Goal: Task Accomplishment & Management: Complete application form

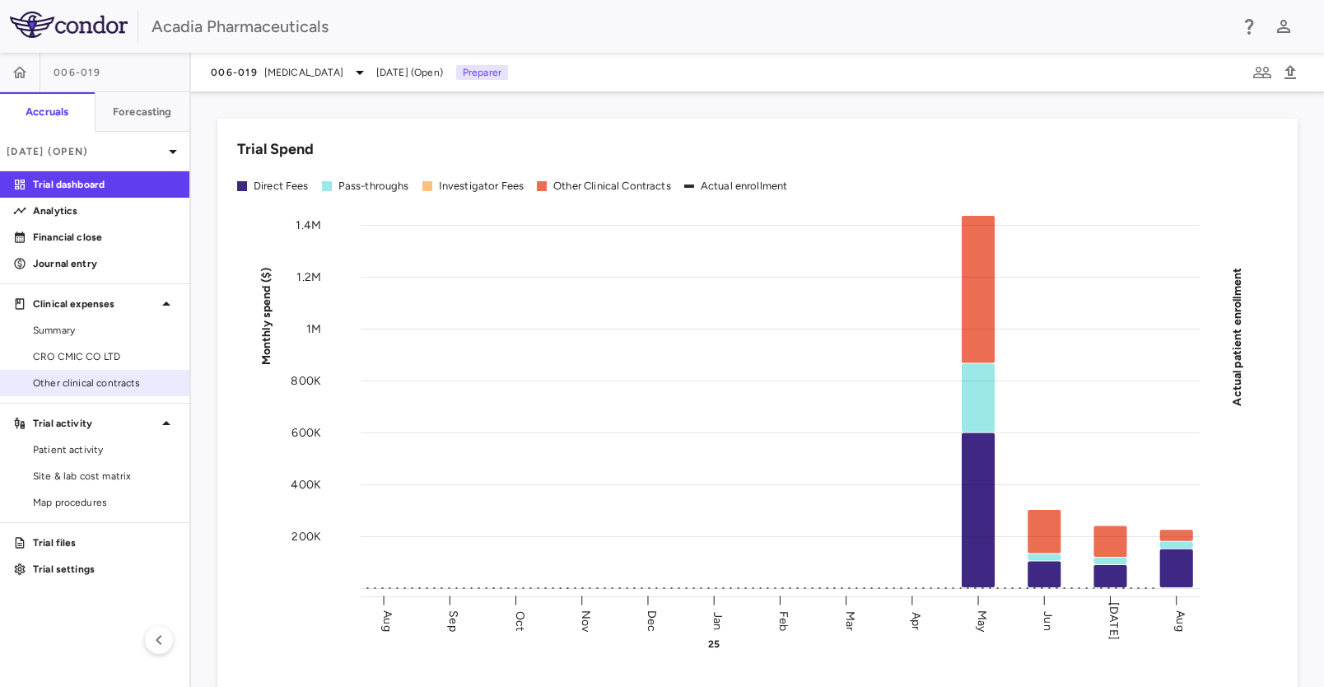
click at [126, 377] on span "Other clinical contracts" at bounding box center [104, 382] width 143 height 15
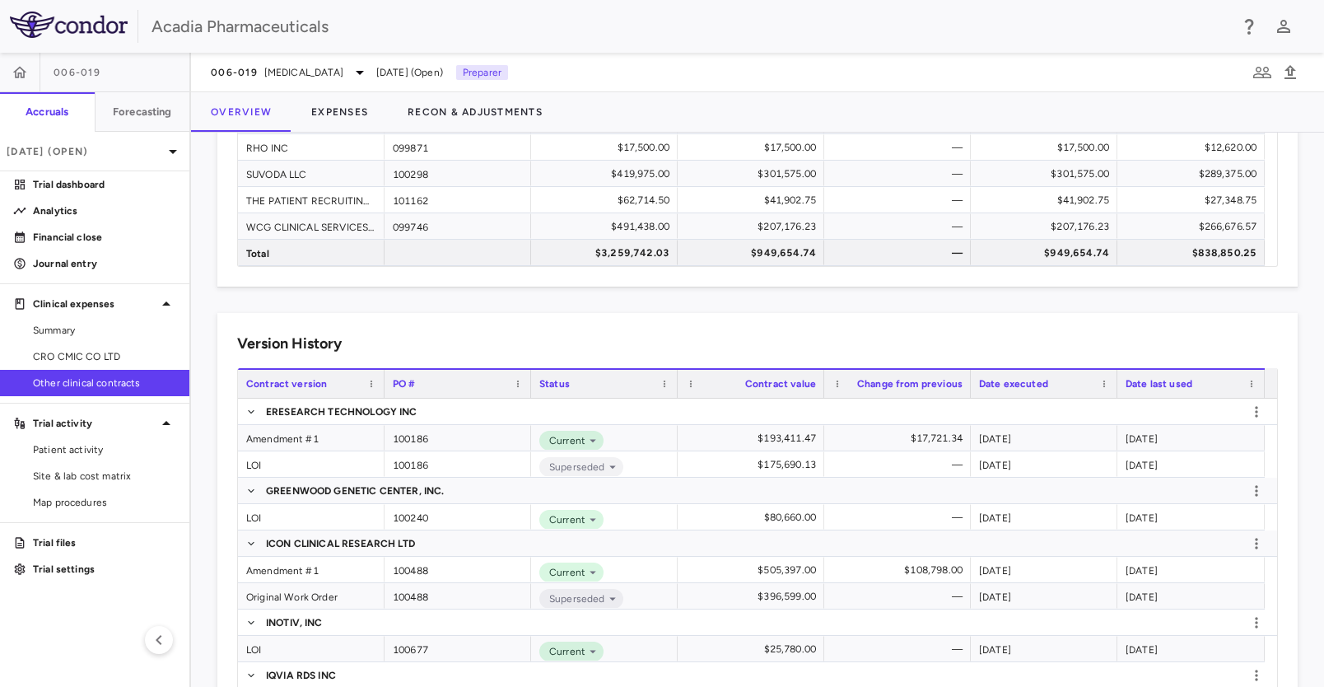
scroll to position [412, 0]
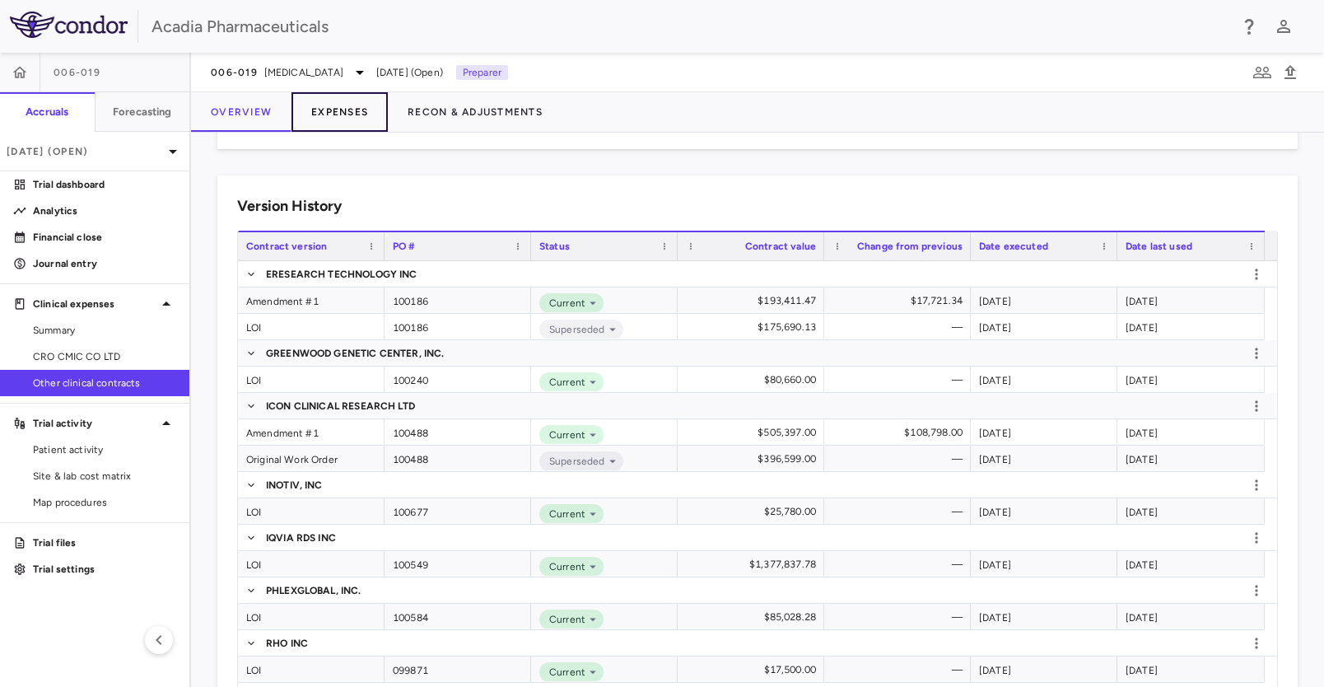
click at [347, 111] on button "Expenses" at bounding box center [339, 112] width 96 height 40
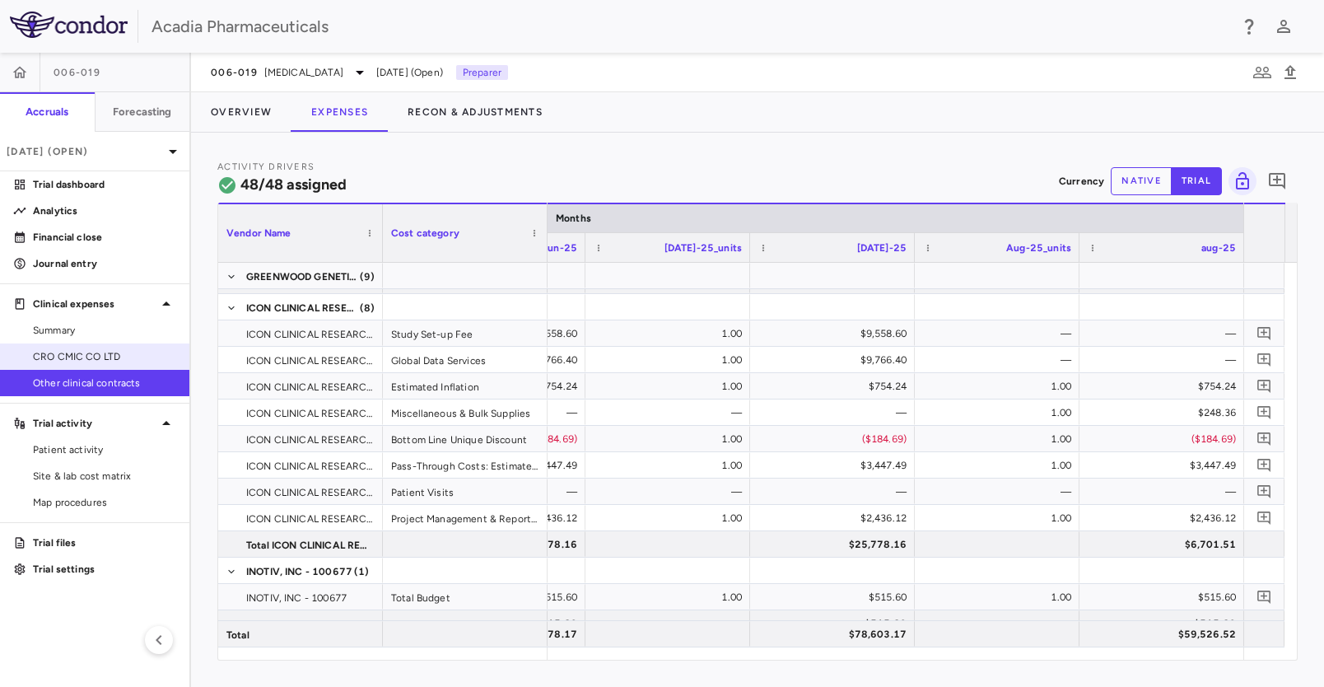
click at [74, 350] on span "CRO CMIC CO LTD" at bounding box center [104, 356] width 143 height 15
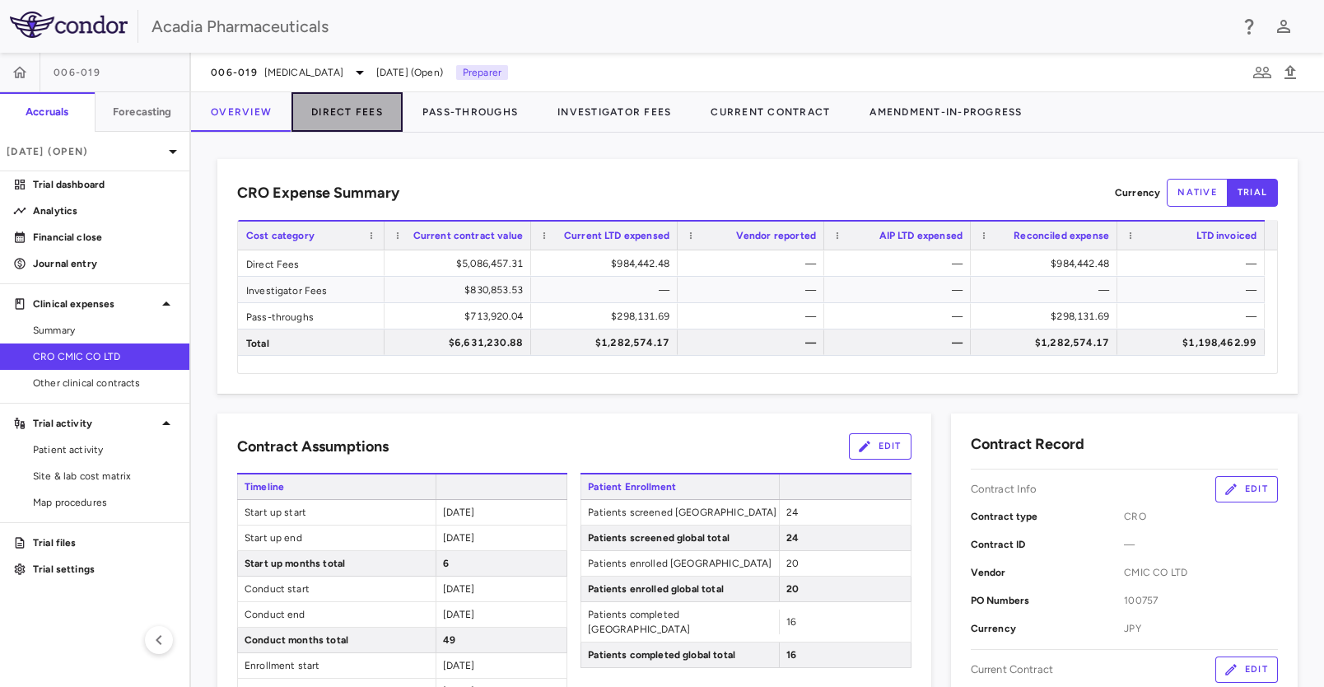
click at [359, 114] on button "Direct Fees" at bounding box center [346, 112] width 111 height 40
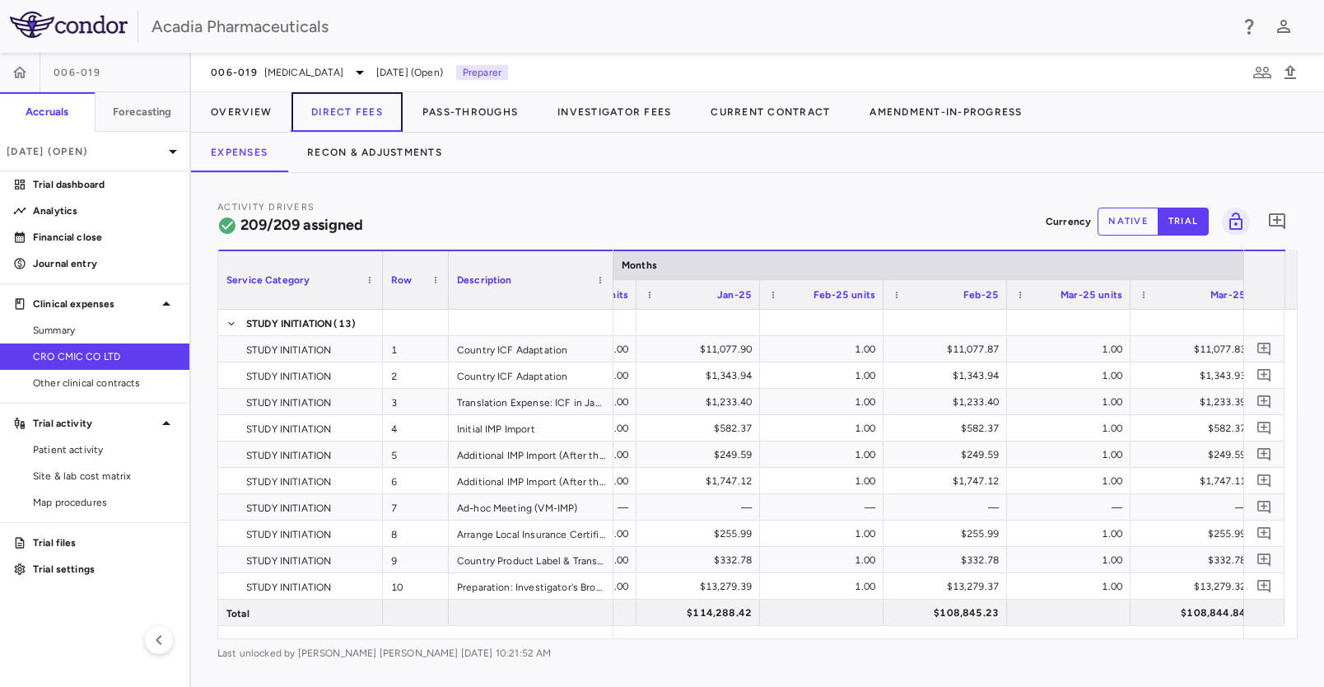
scroll to position [0, 2399]
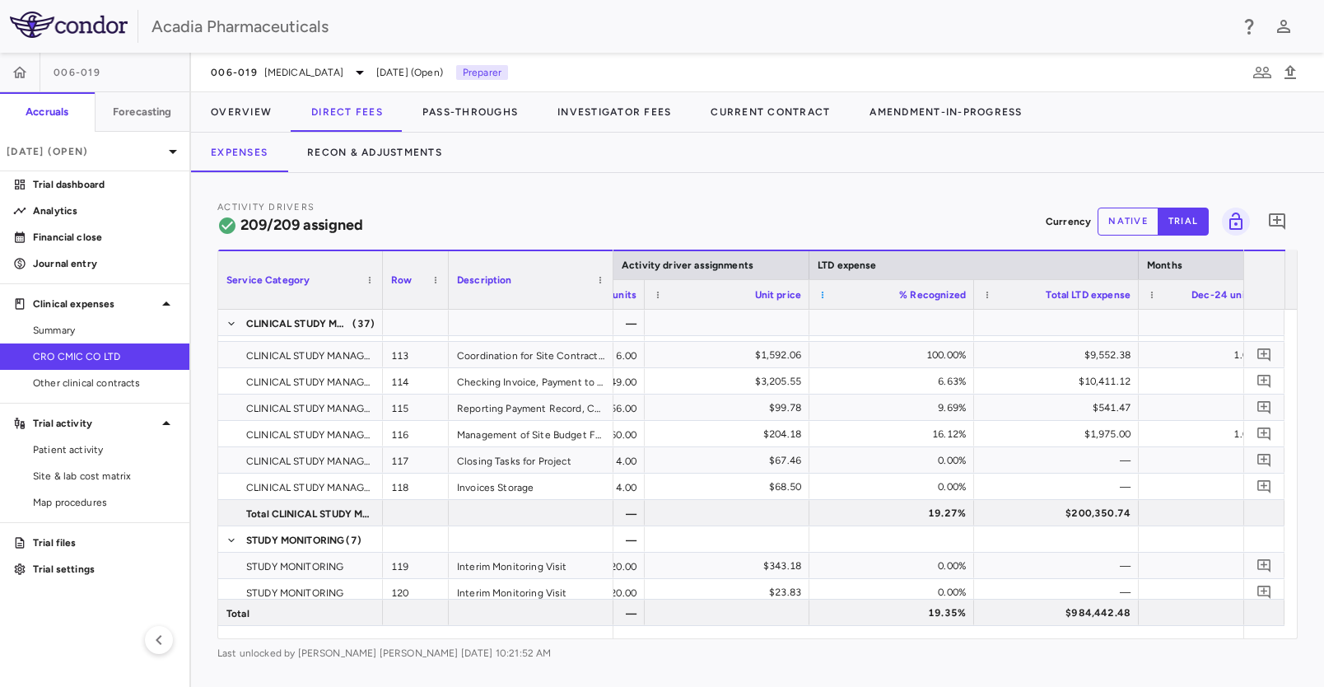
click at [827, 295] on span at bounding box center [823, 295] width 10 height 10
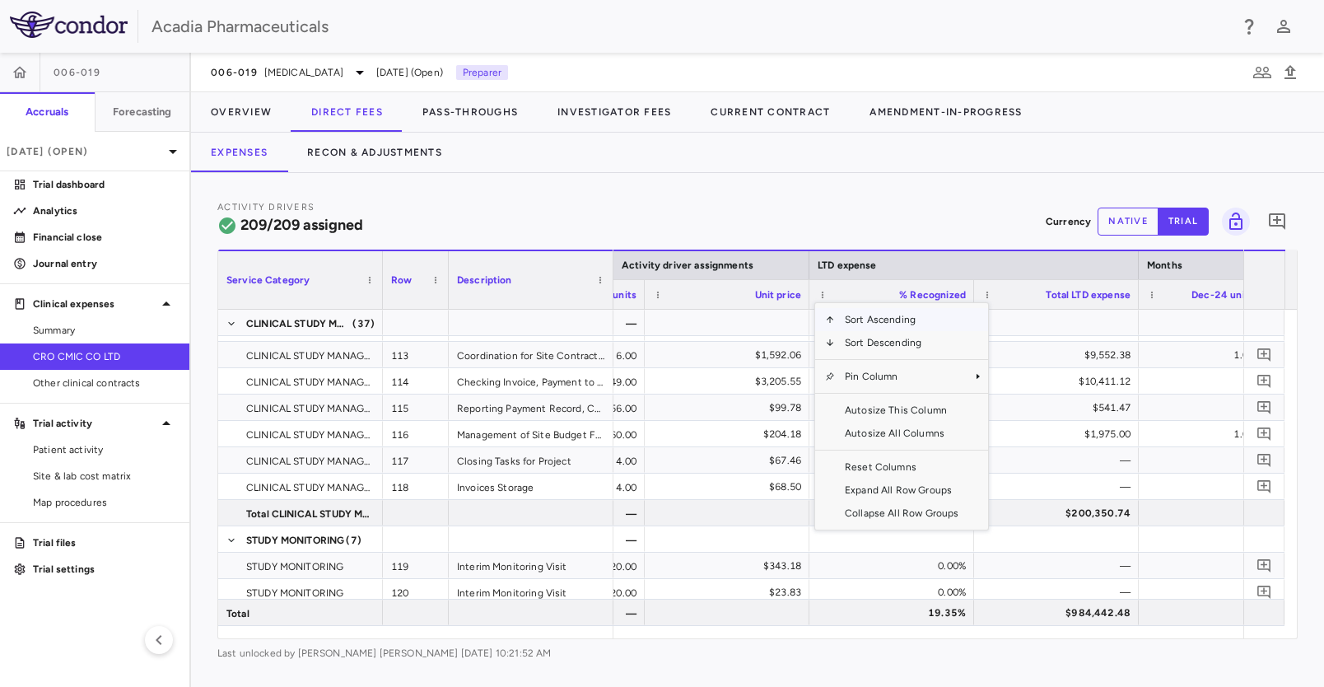
click at [930, 233] on div "Activity Drivers 209/209 assigned Currency native trial 0" at bounding box center [757, 221] width 1080 height 44
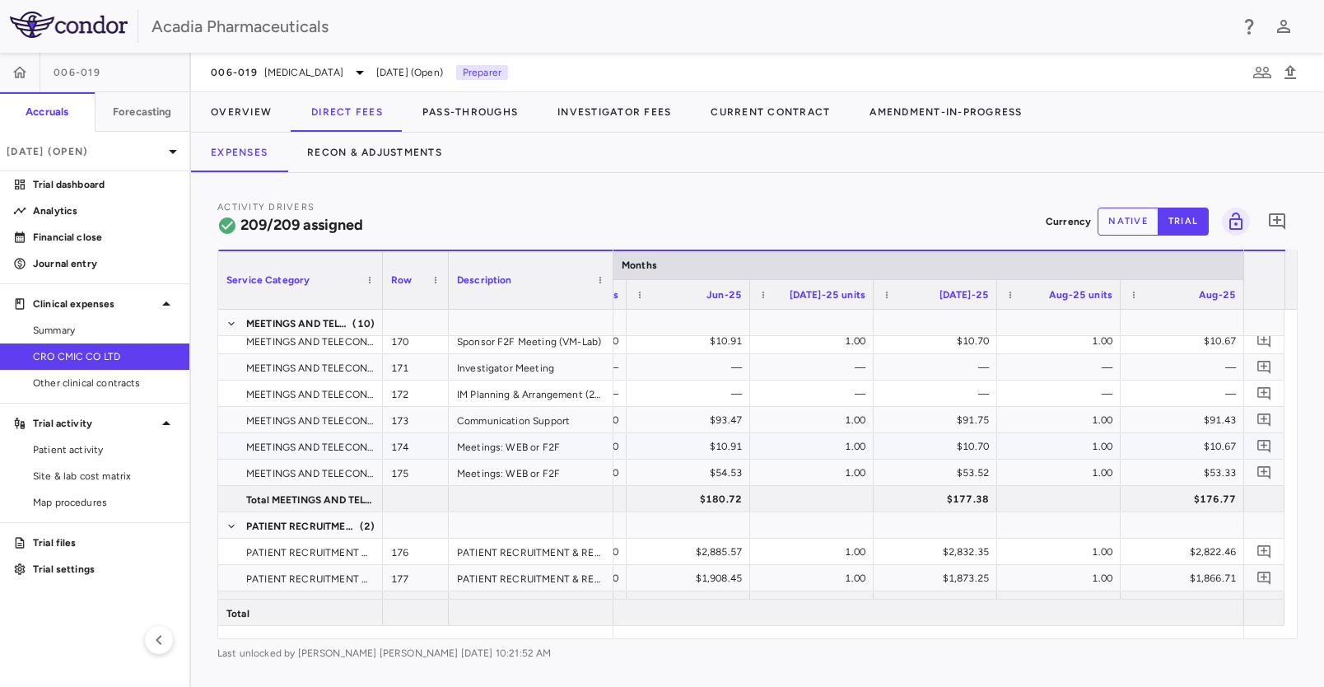
scroll to position [4852, 0]
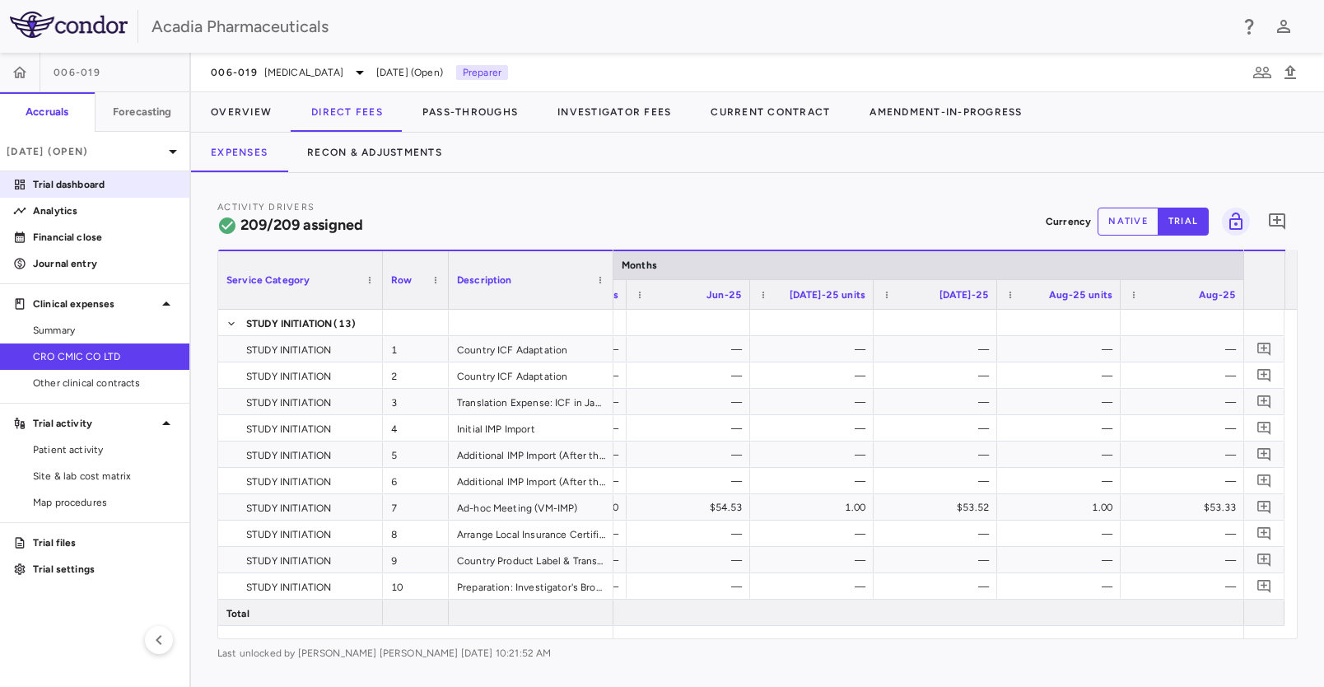
click at [82, 177] on p "Trial dashboard" at bounding box center [104, 184] width 143 height 15
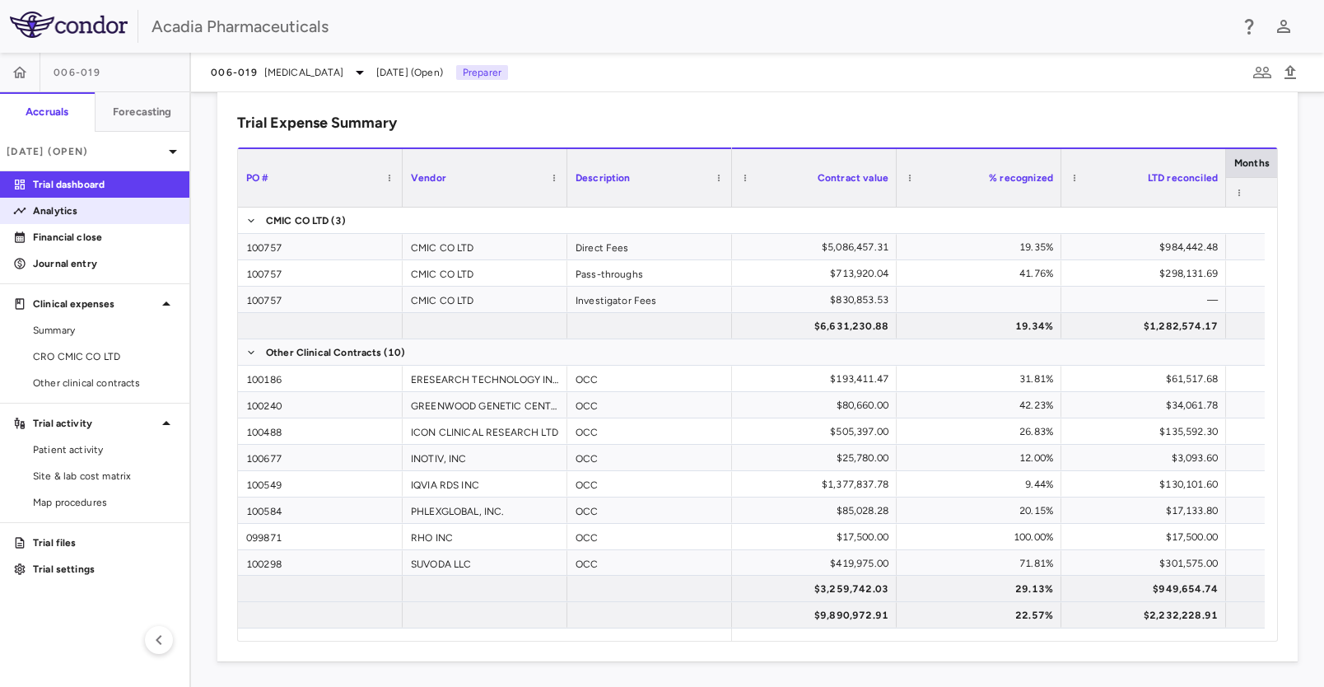
click at [80, 210] on p "Analytics" at bounding box center [104, 210] width 143 height 15
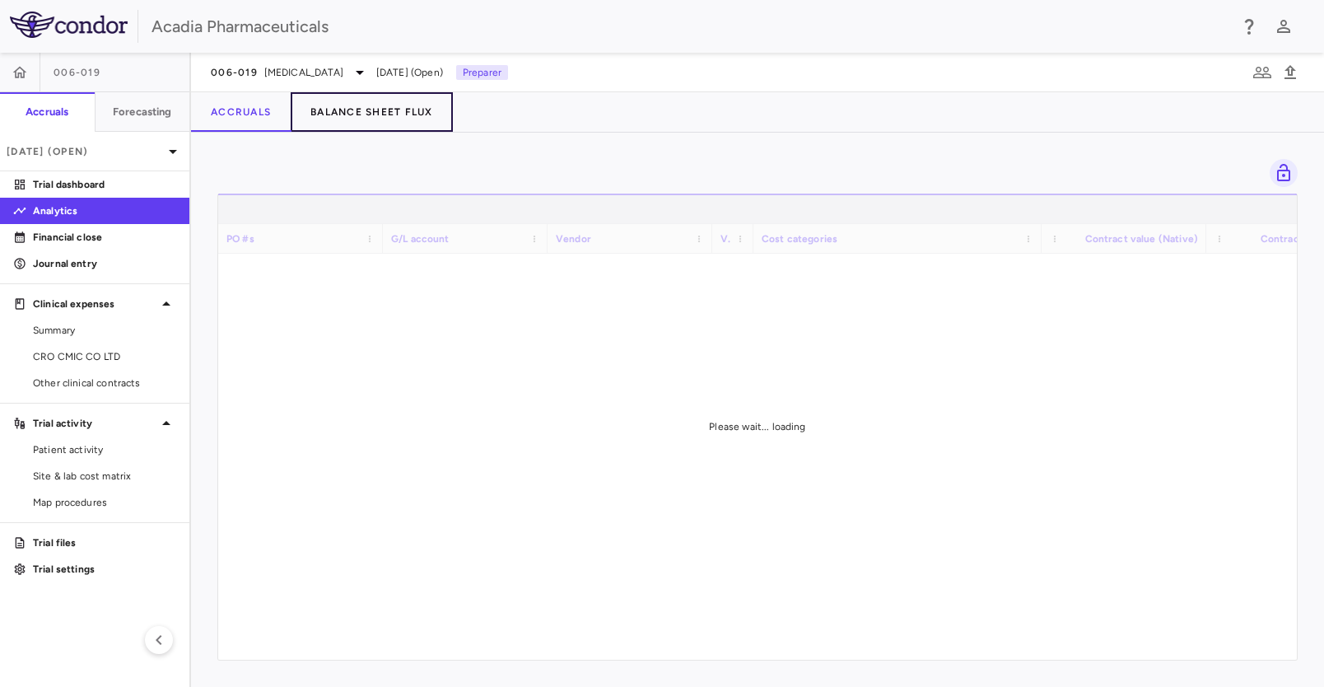
click at [366, 105] on button "Balance Sheet Flux" at bounding box center [372, 112] width 162 height 40
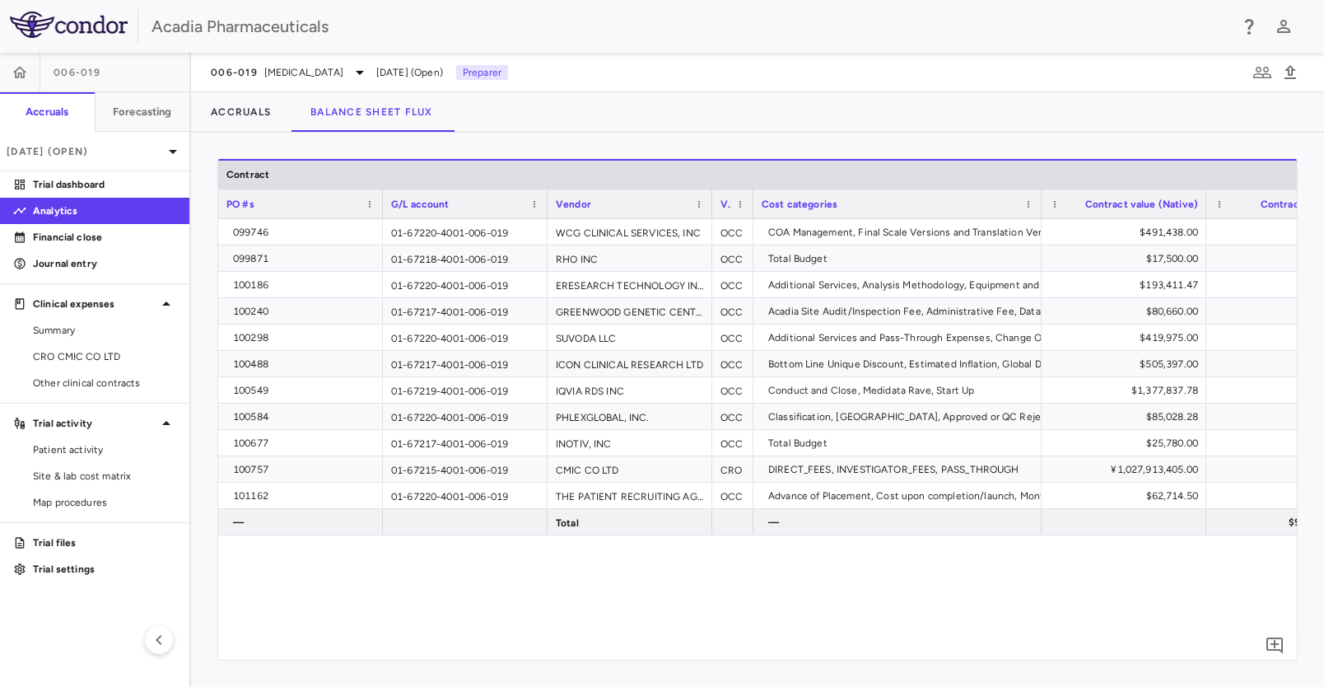
click at [583, 203] on span "Vendor" at bounding box center [573, 204] width 35 height 12
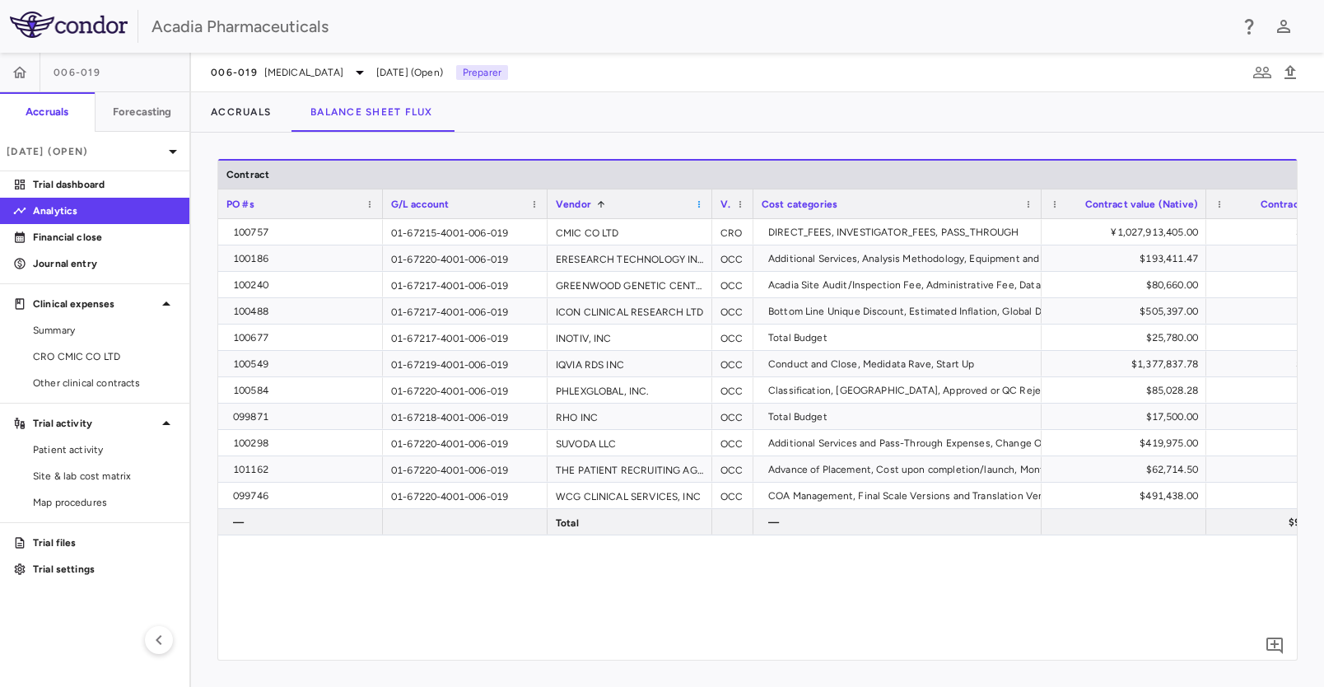
click at [702, 203] on span at bounding box center [699, 204] width 10 height 10
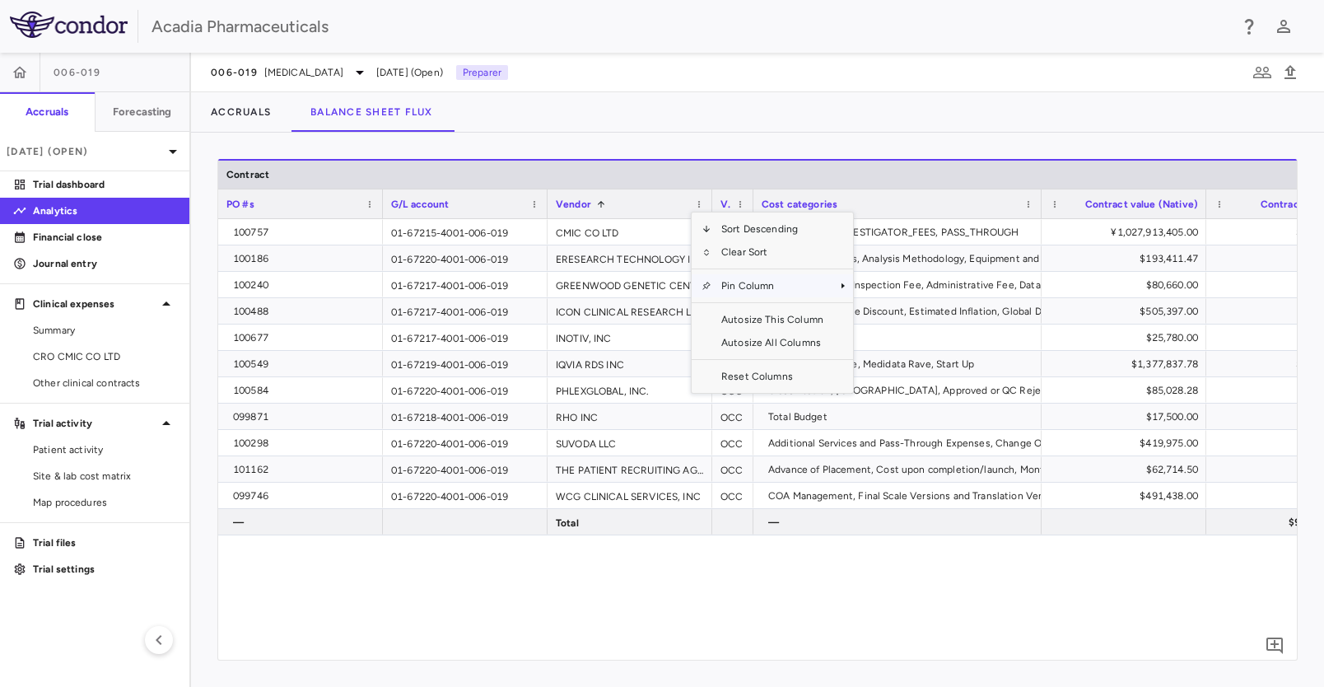
click at [761, 288] on span "Pin Column" at bounding box center [772, 285] width 122 height 23
click at [896, 310] on span "Pin Left" at bounding box center [899, 314] width 62 height 23
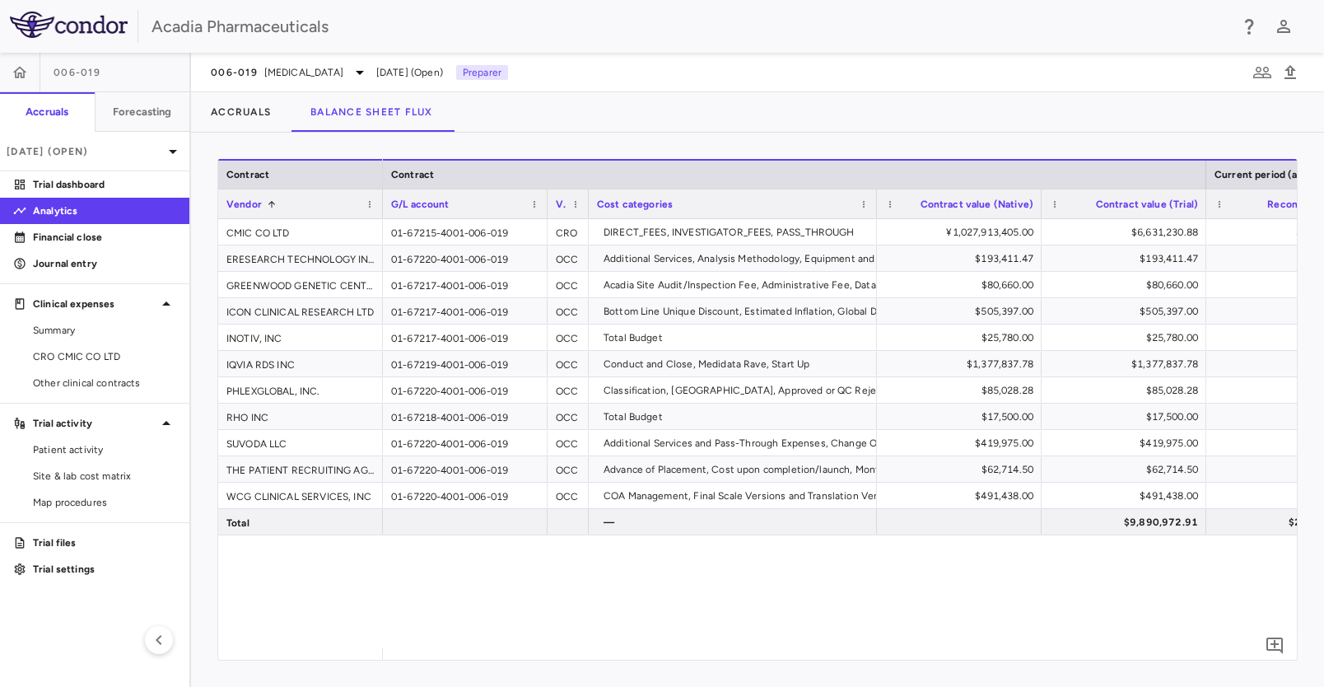
scroll to position [0, 346]
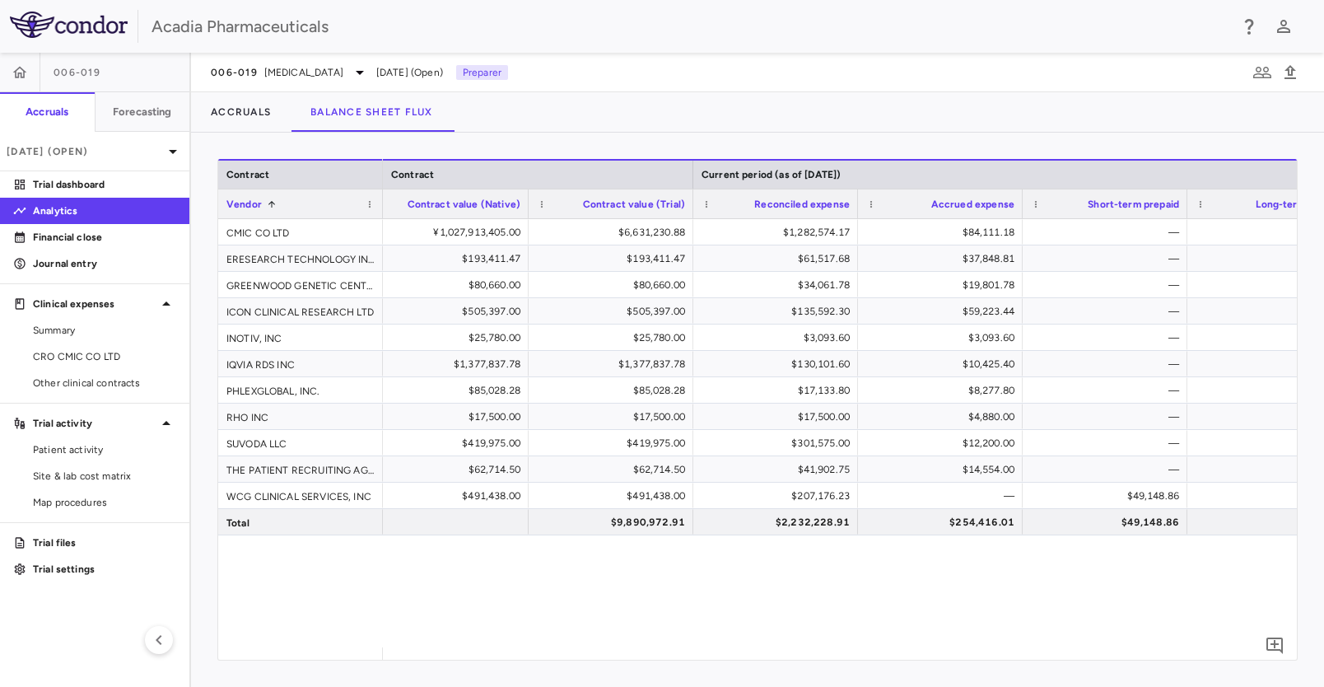
click at [1291, 655] on div "0" at bounding box center [1274, 645] width 41 height 41
click at [1288, 650] on span "0" at bounding box center [1275, 646] width 28 height 28
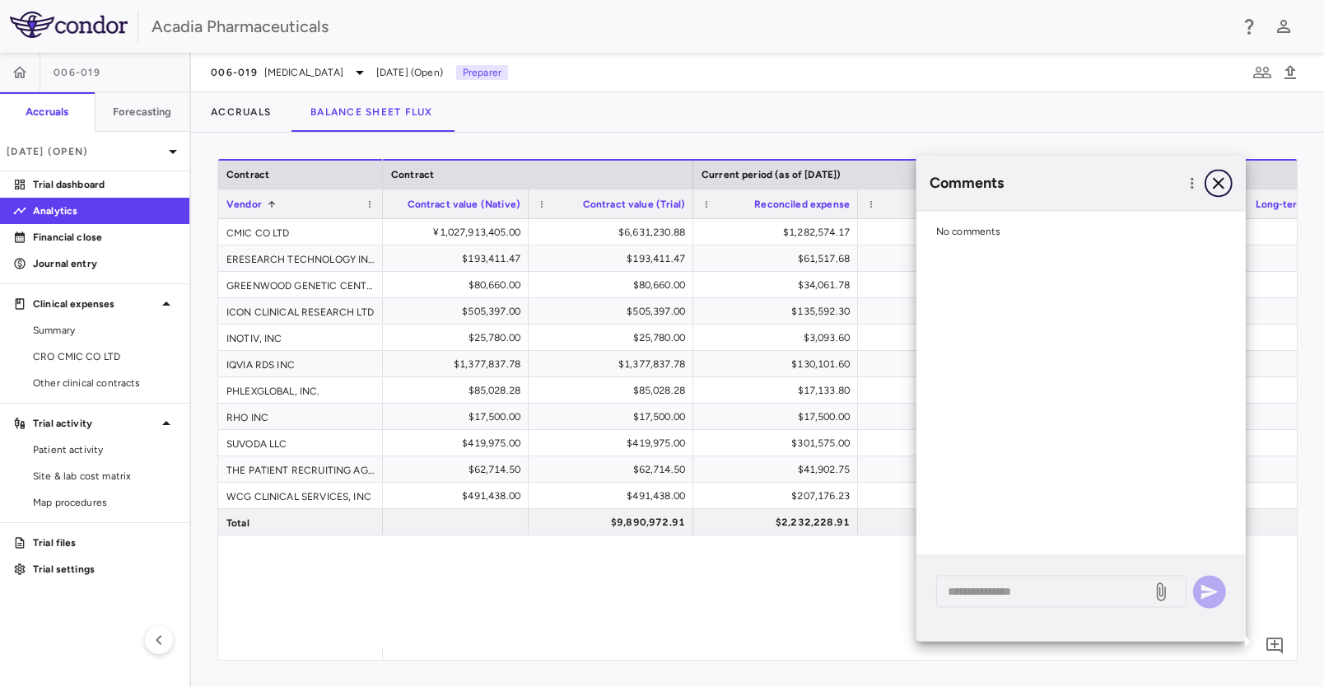
click at [1219, 184] on icon "button" at bounding box center [1219, 183] width 12 height 12
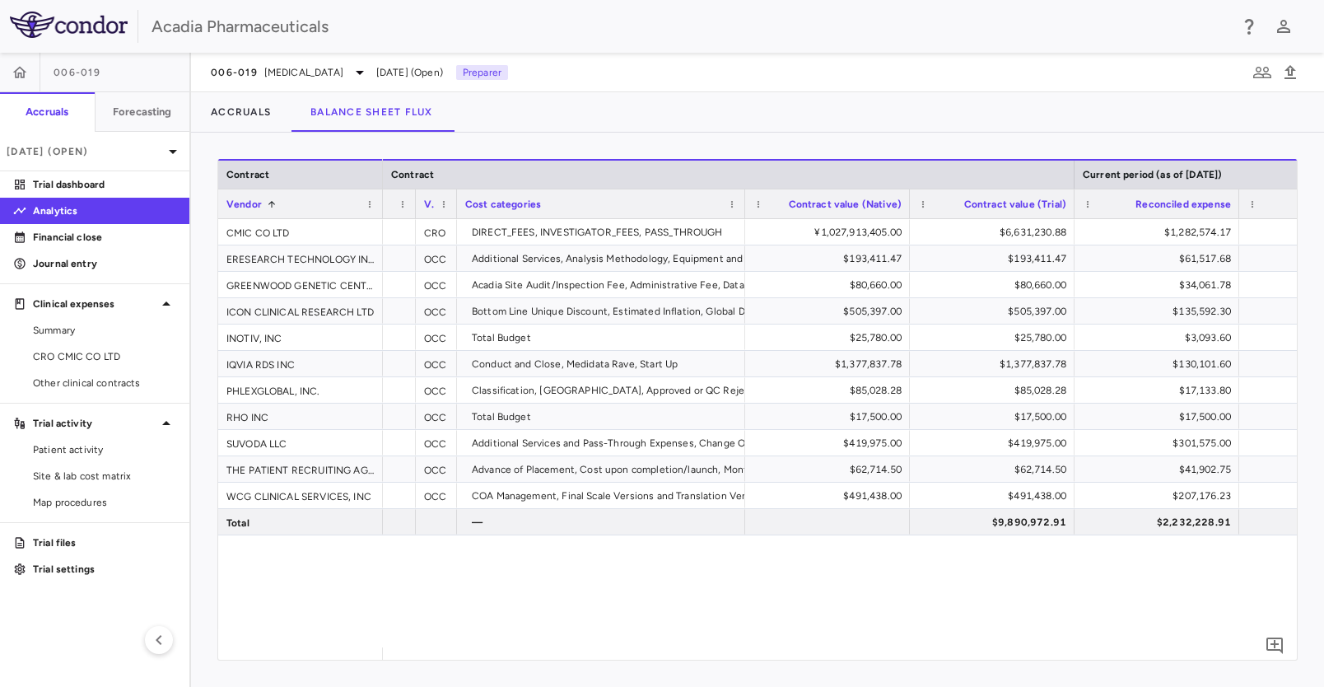
scroll to position [0, 237]
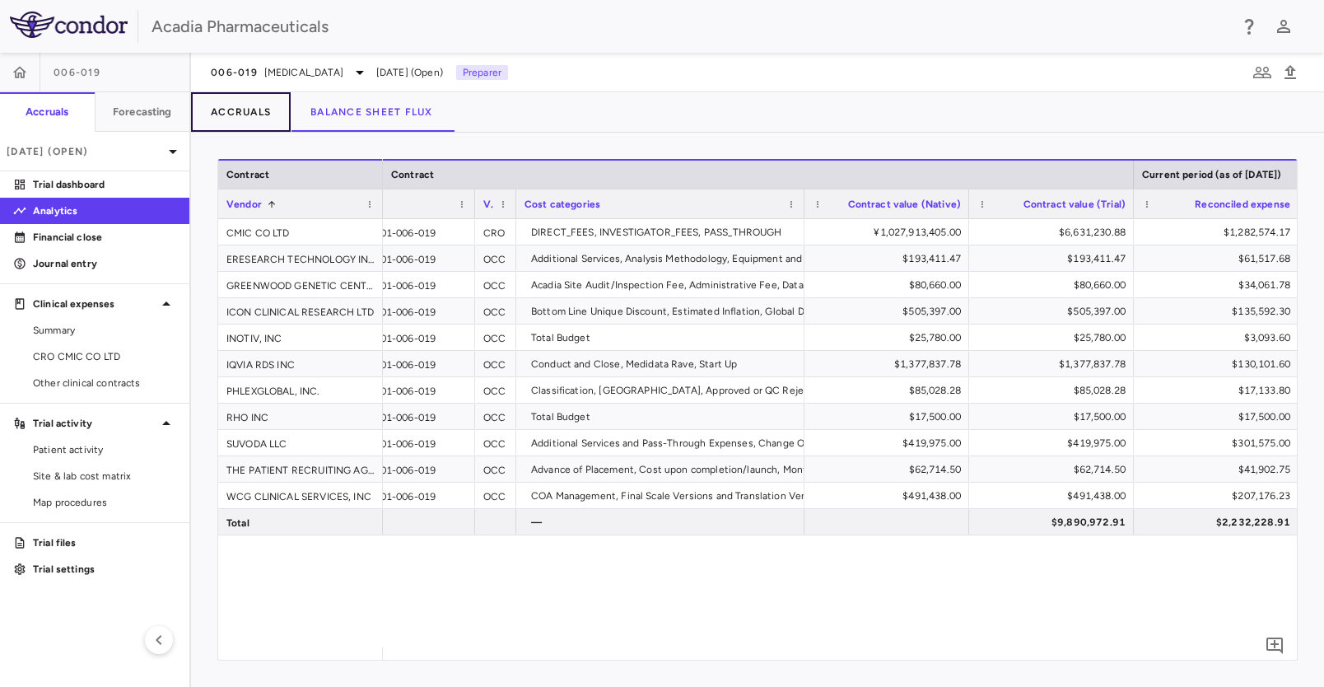
click at [254, 109] on button "Accruals" at bounding box center [241, 112] width 100 height 40
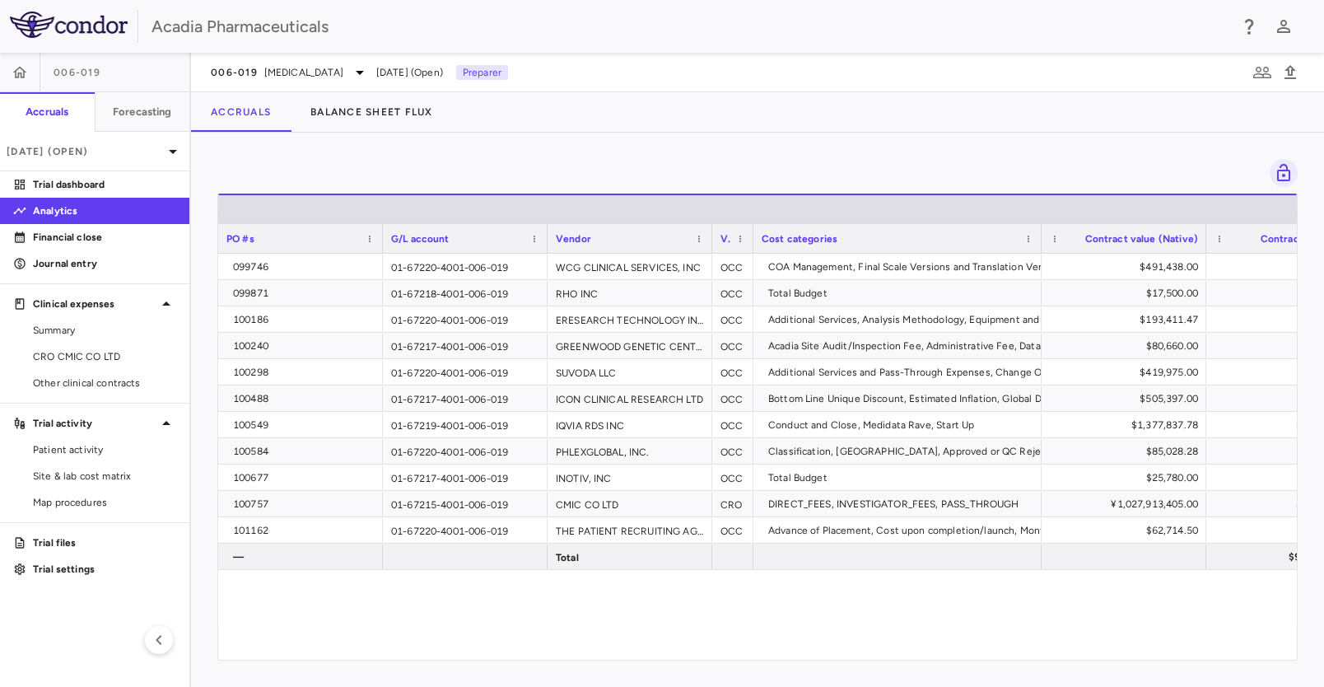
click at [576, 238] on span "Vendor" at bounding box center [573, 239] width 35 height 12
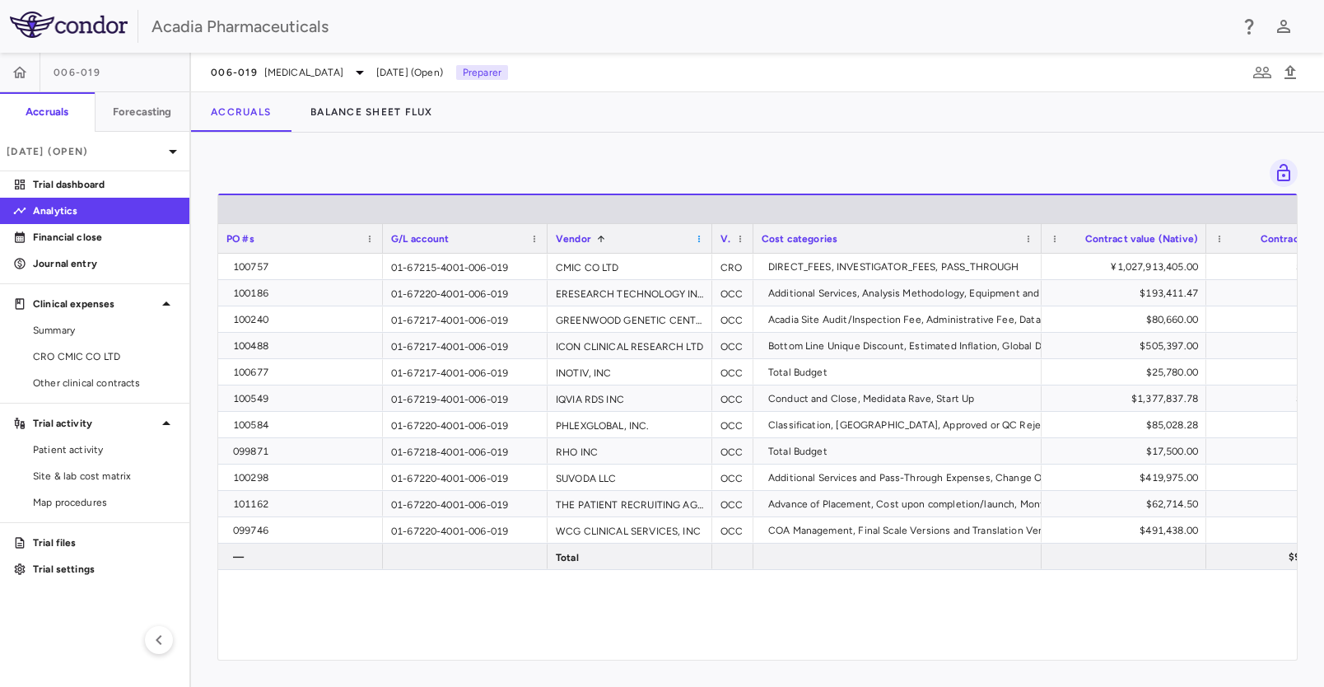
click at [699, 240] on span at bounding box center [699, 239] width 10 height 10
click at [744, 324] on span "Pin Column" at bounding box center [772, 320] width 122 height 23
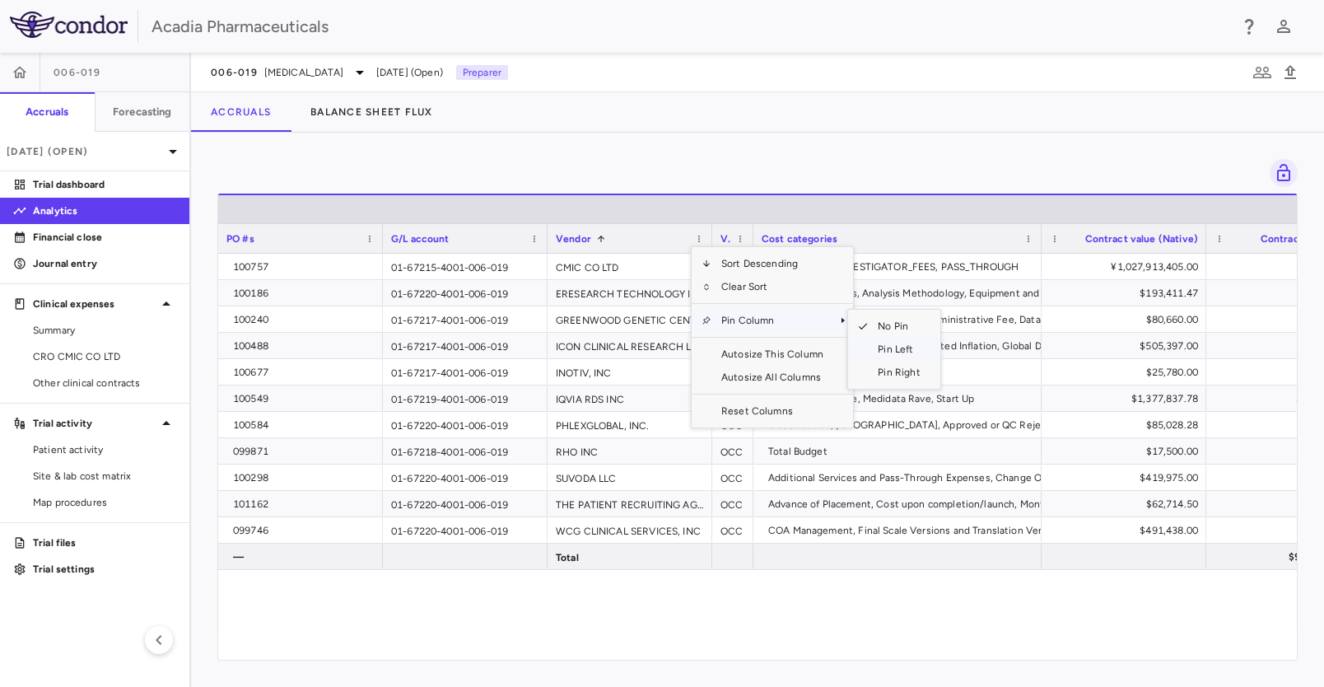
click at [884, 347] on span "Pin Left" at bounding box center [899, 349] width 62 height 23
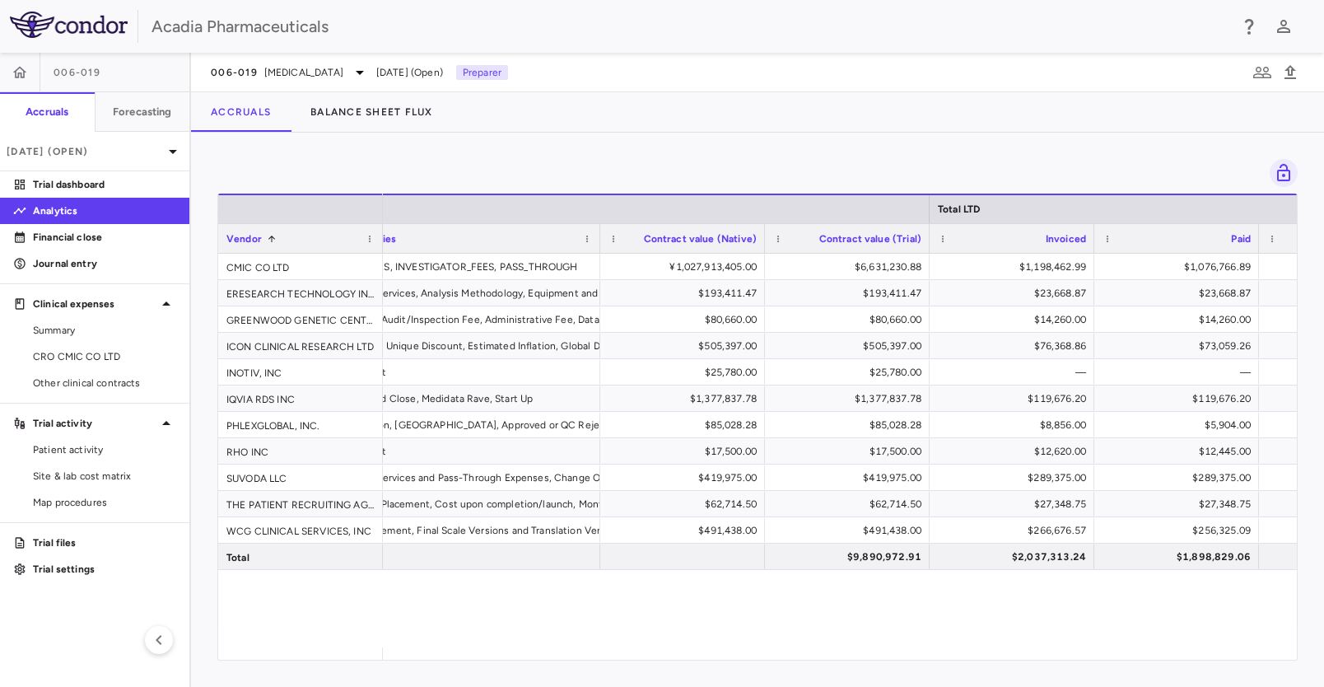
scroll to position [0, 468]
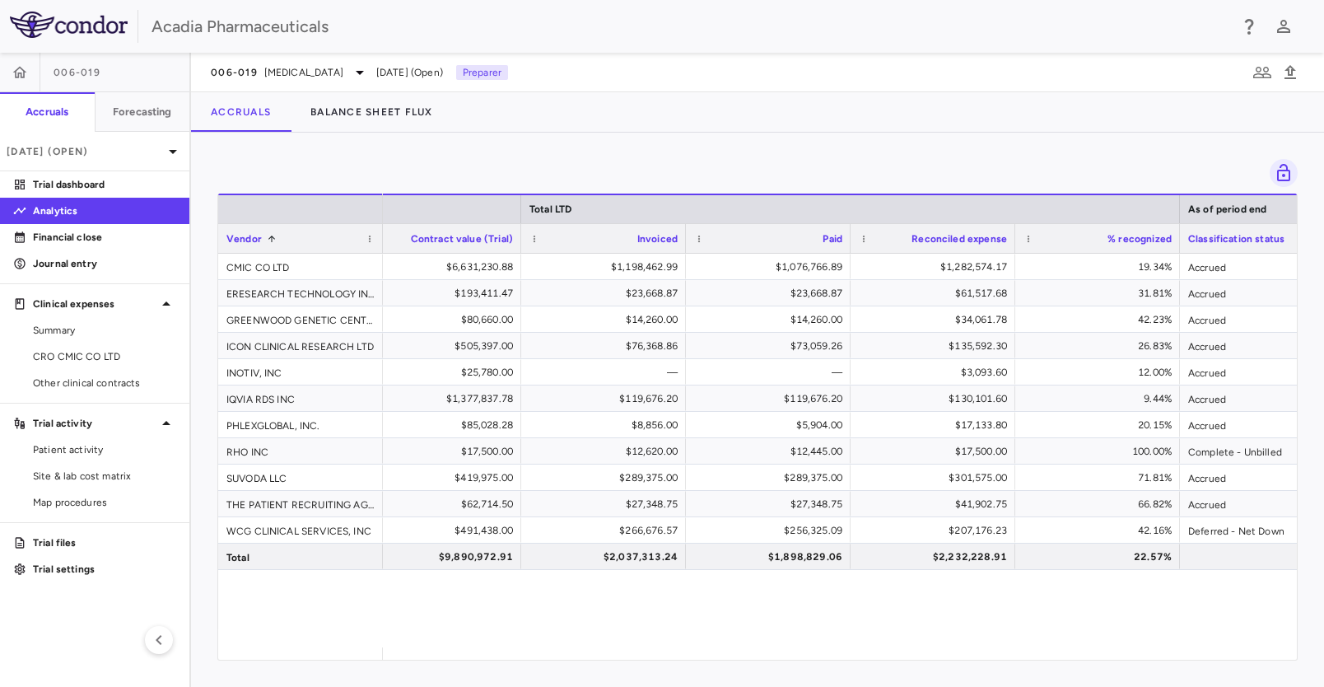
click at [359, 678] on div "Press ENTER to sort. Press ALT DOWN to open column menu Drag here to set row gr…" at bounding box center [757, 410] width 1133 height 554
click at [599, 571] on div "$491,438.00 $491,438.00 $266,676.57 $256,325.09 $207,176.23 42.16% Deferred - N…" at bounding box center [840, 451] width 914 height 394
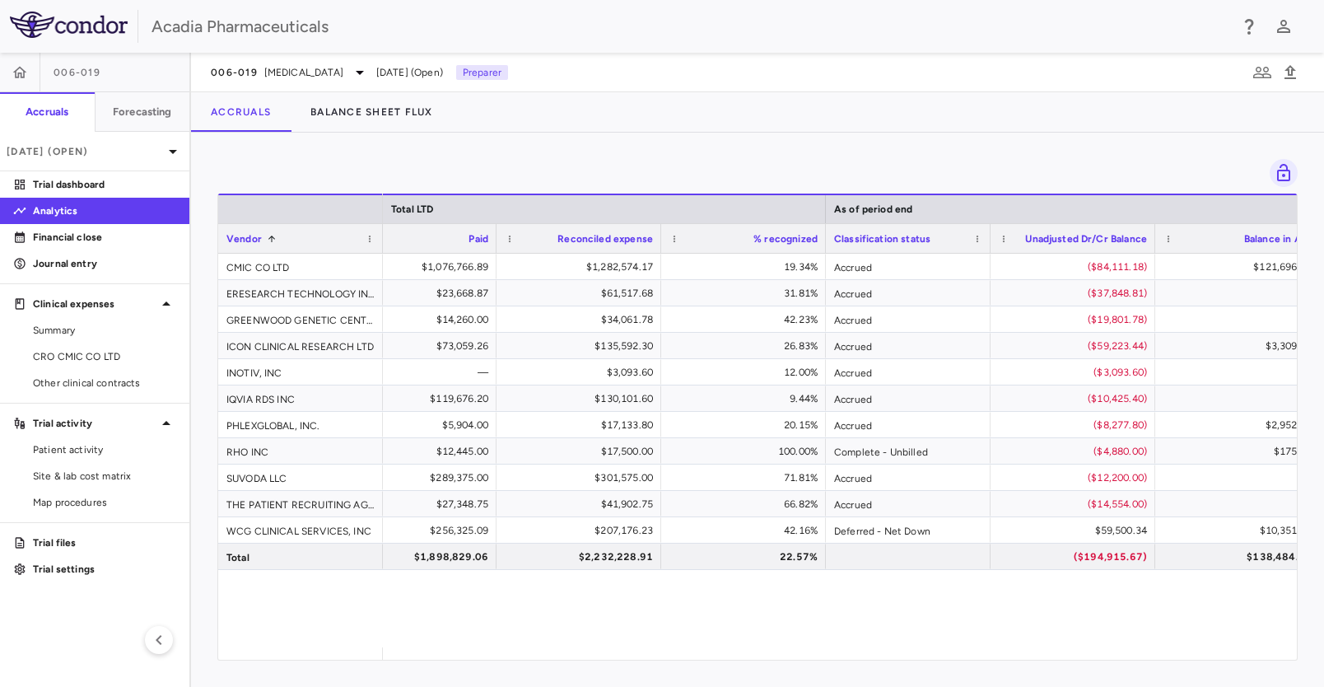
scroll to position [0, 1248]
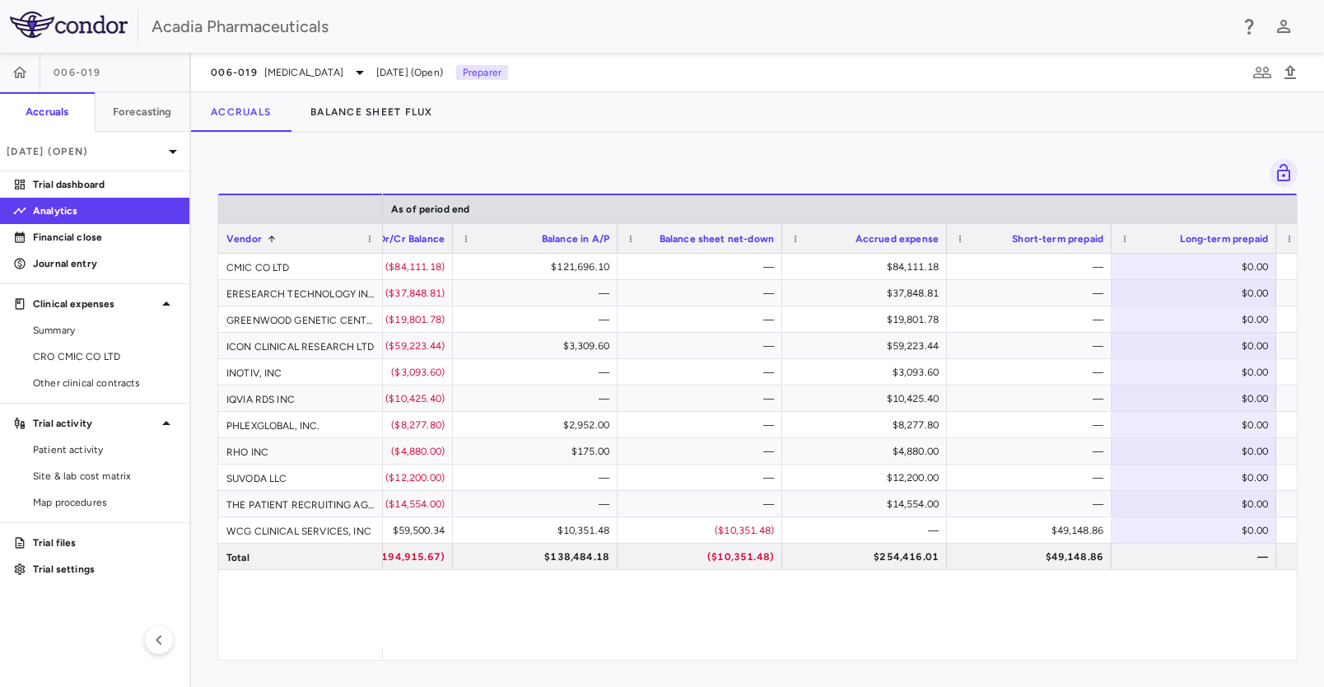
drag, startPoint x: 544, startPoint y: 634, endPoint x: 540, endPoint y: 587, distance: 47.1
click at [544, 634] on div "Deferred - Net Down $59,500.34 $10,351.48 ($10,351.48) — $49,148.86 $0.00 — Com…" at bounding box center [840, 451] width 914 height 394
click at [95, 237] on p "Financial close" at bounding box center [104, 237] width 143 height 15
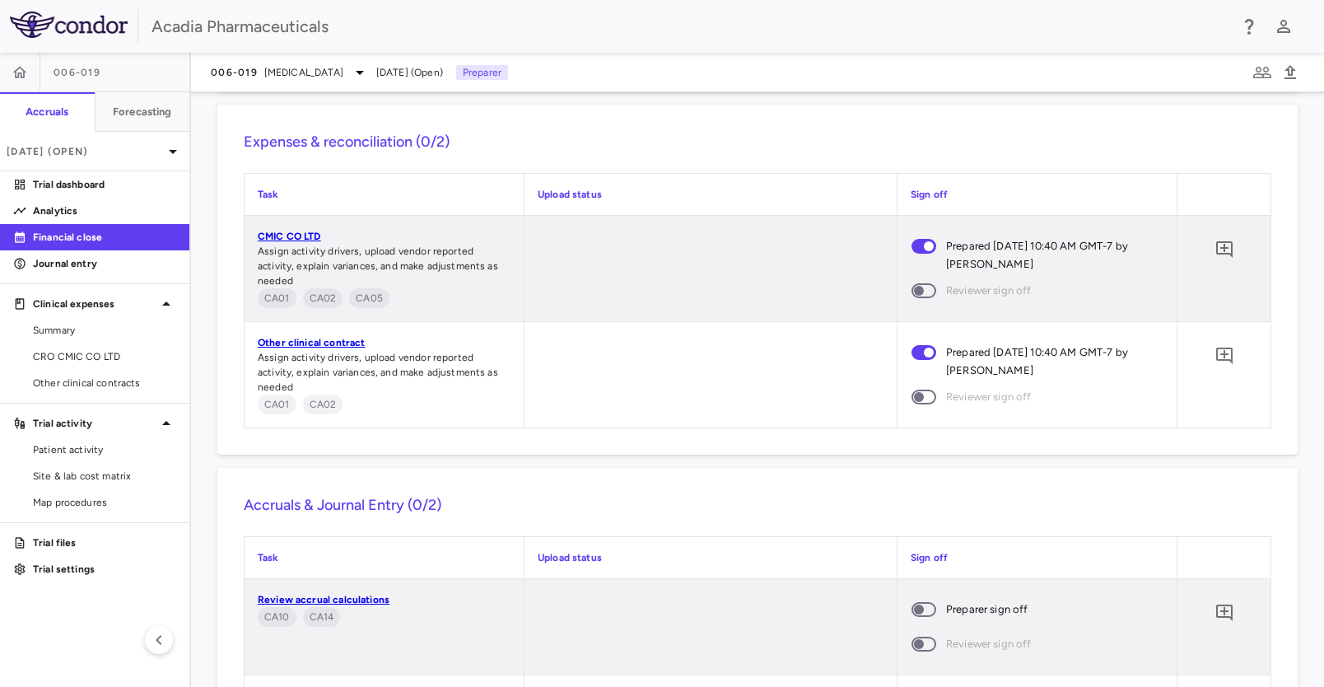
scroll to position [1881, 0]
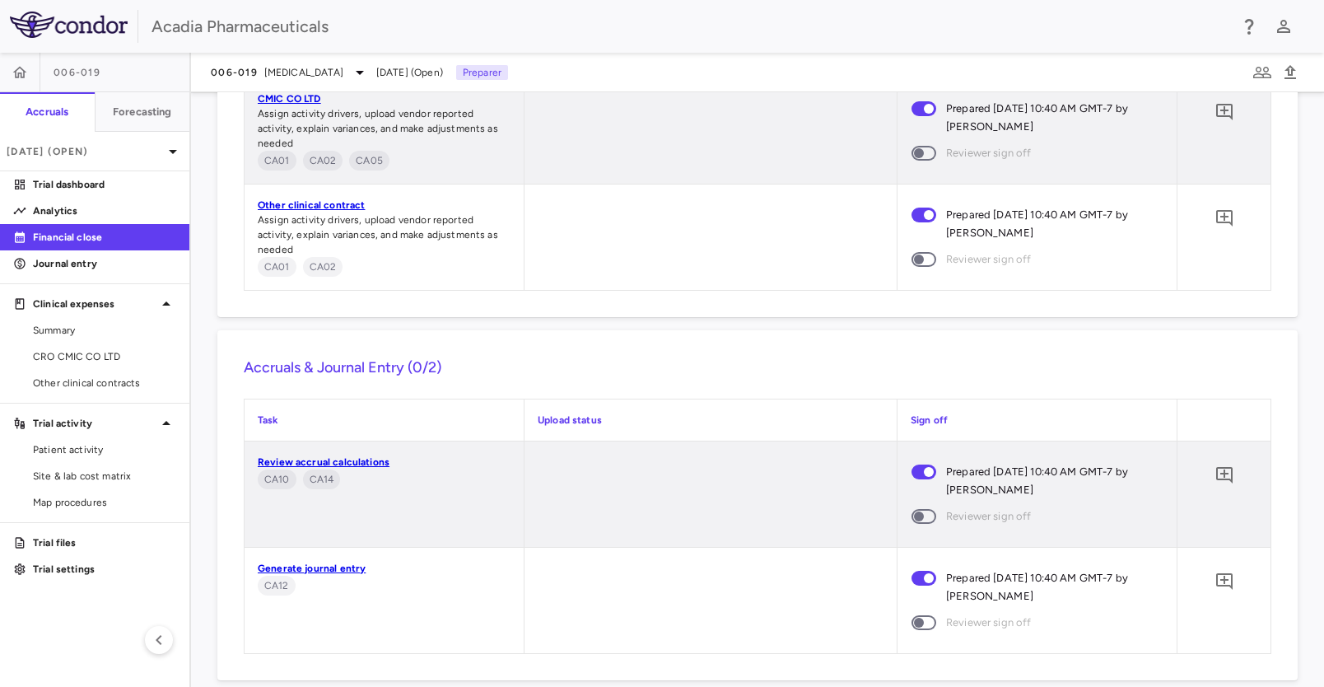
click at [313, 567] on link "Generate journal entry" at bounding box center [312, 568] width 108 height 12
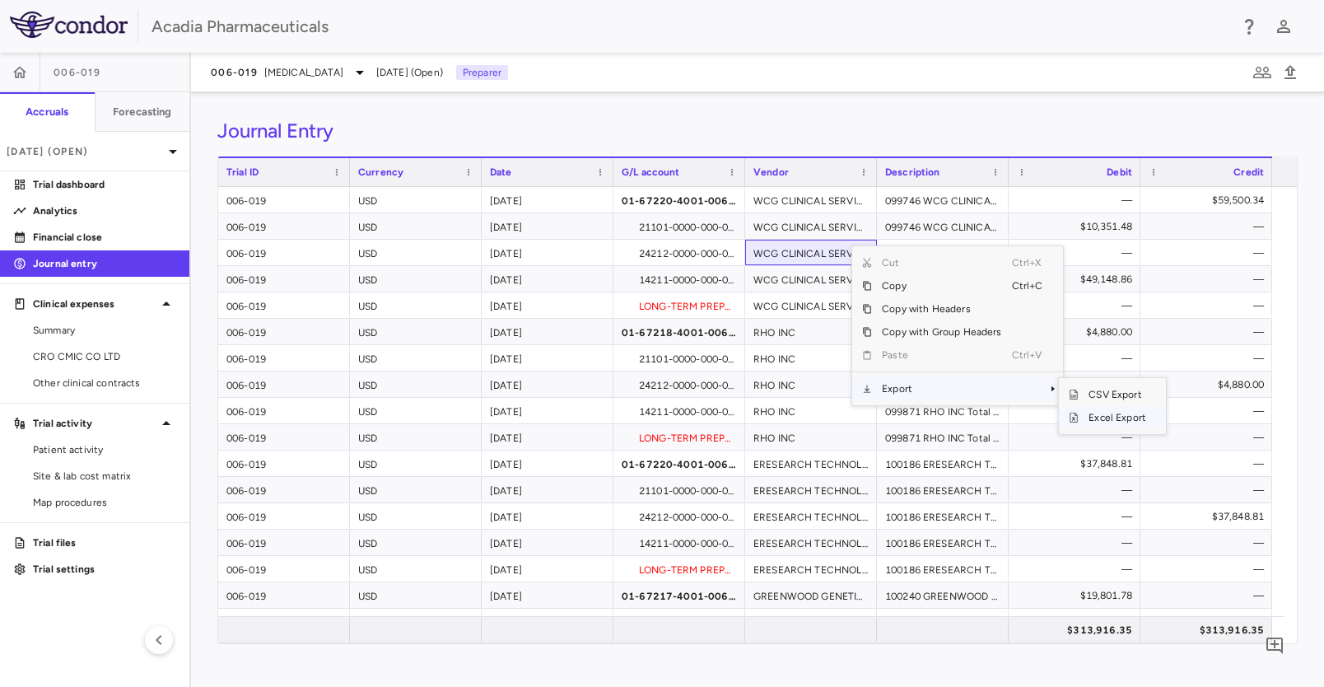
click at [1125, 413] on span "Excel Export" at bounding box center [1117, 417] width 77 height 23
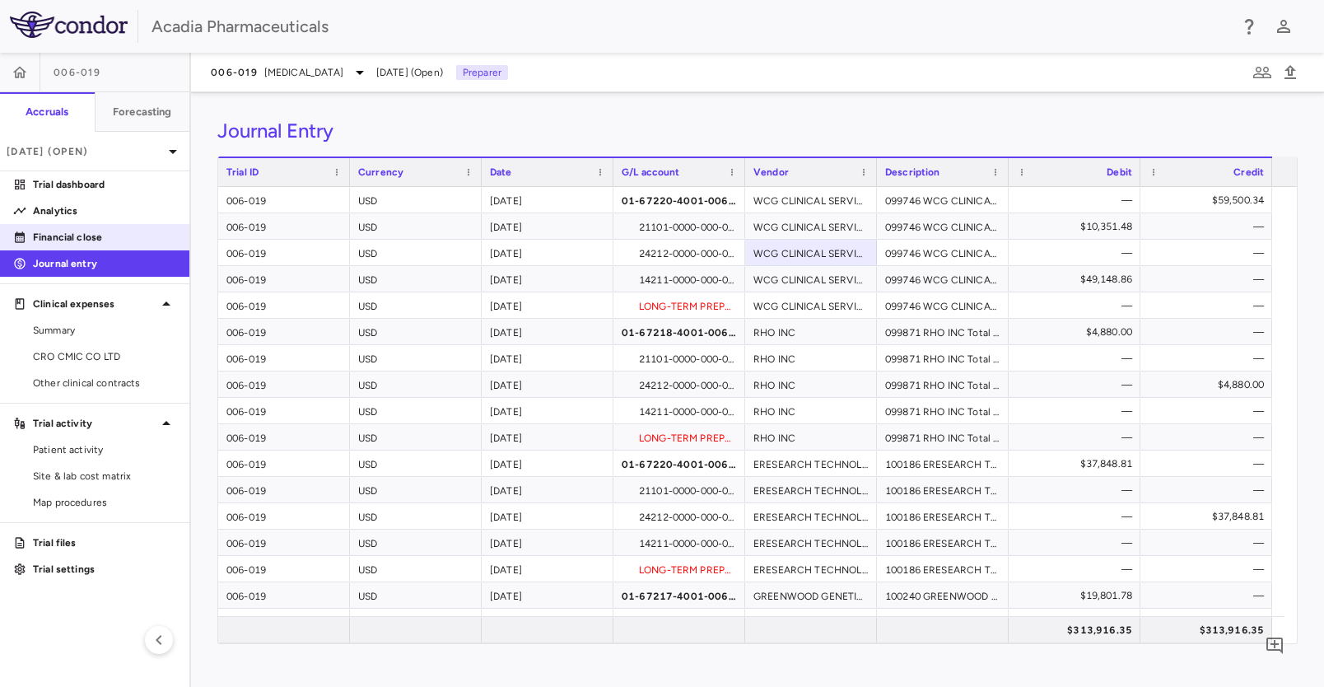
click at [77, 237] on p "Financial close" at bounding box center [104, 237] width 143 height 15
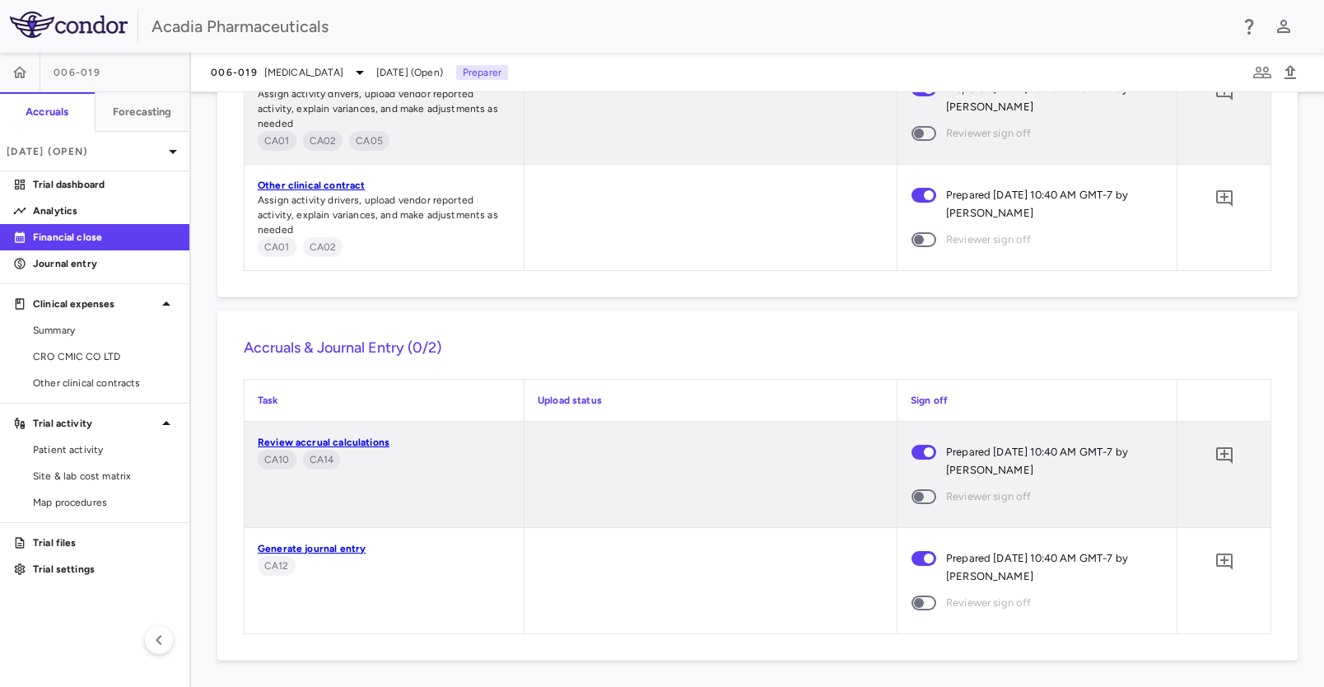
scroll to position [1900, 0]
click at [1215, 556] on icon "Add comment" at bounding box center [1225, 562] width 20 height 20
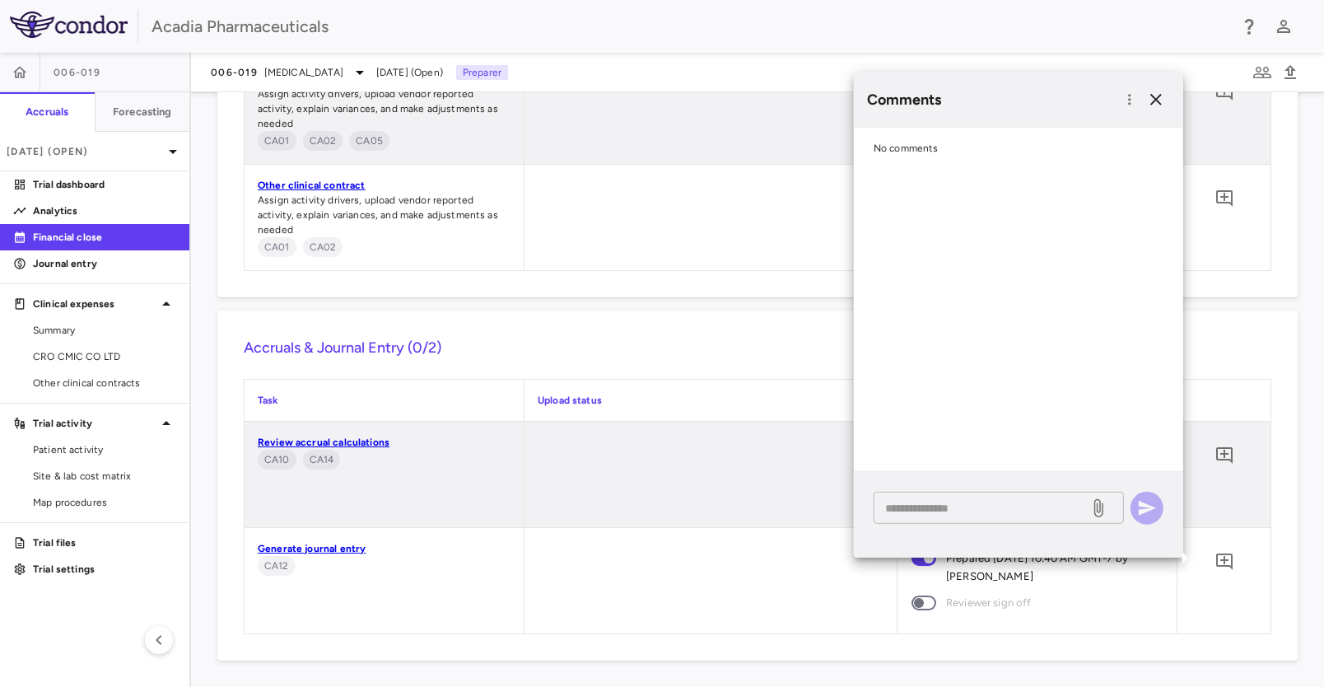
click at [968, 511] on textarea at bounding box center [981, 507] width 193 height 18
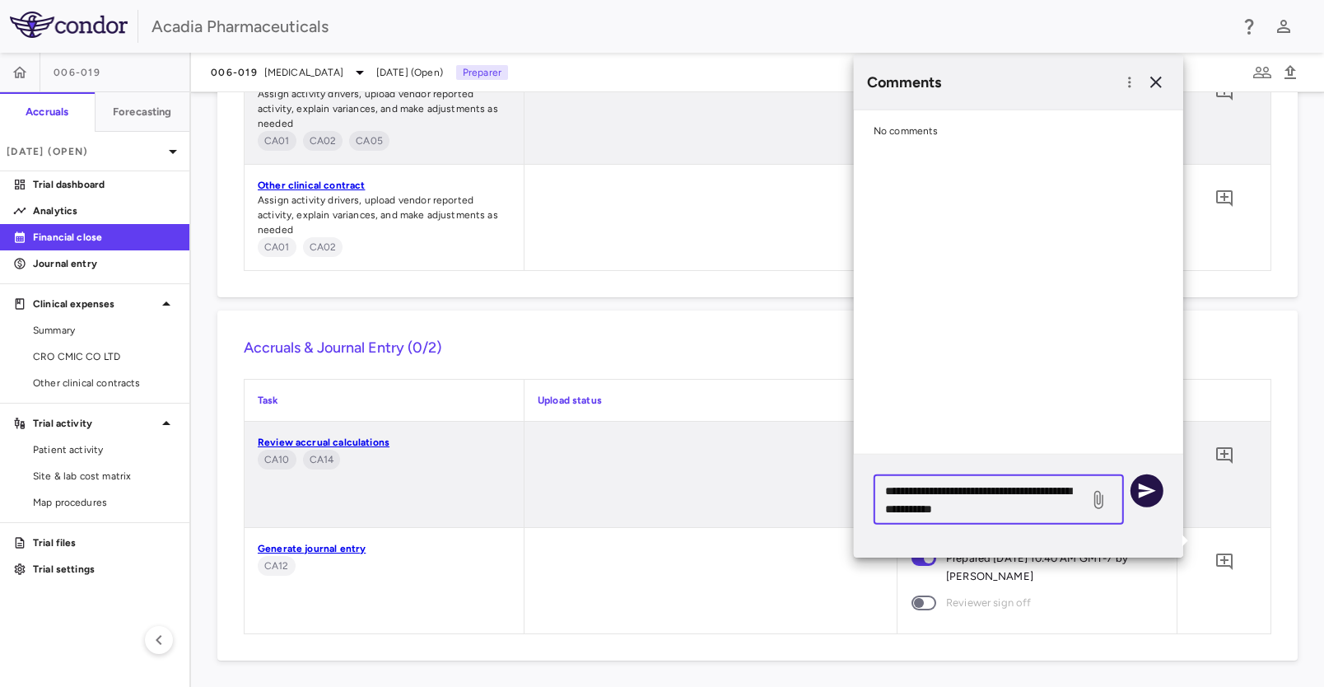
type textarea "**********"
click at [1150, 493] on icon "button" at bounding box center [1147, 491] width 20 height 20
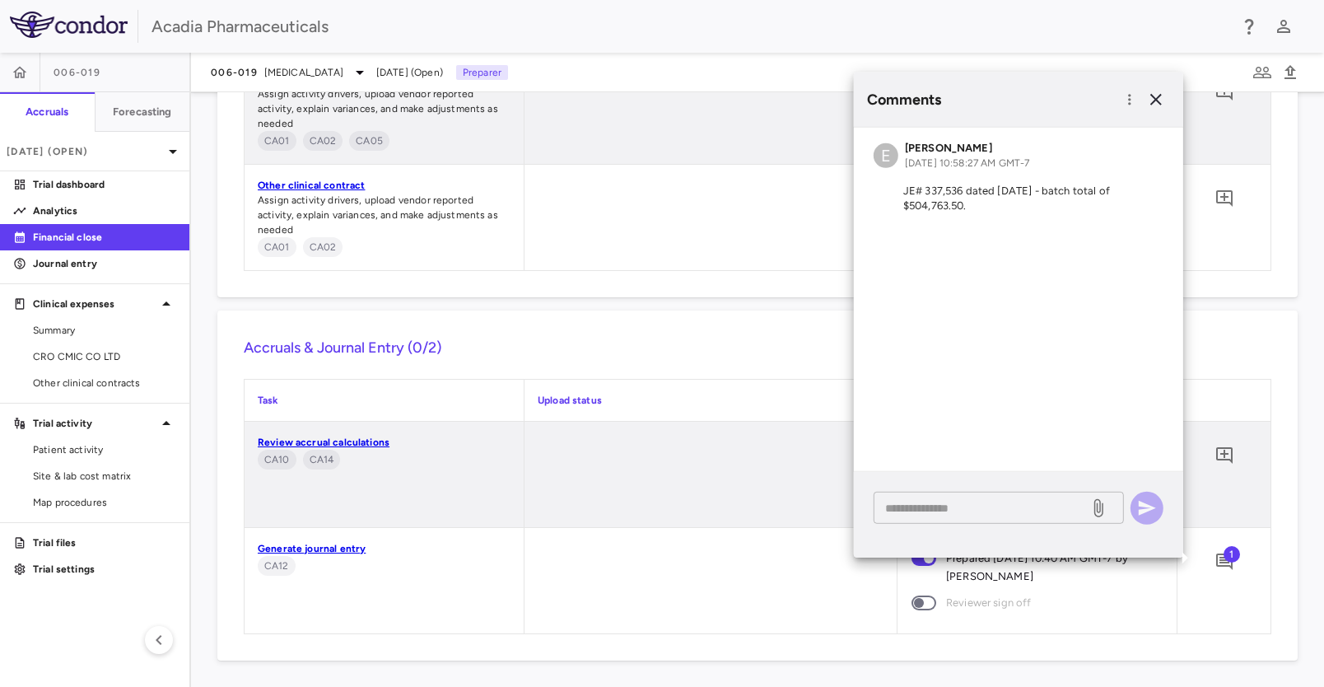
click at [938, 510] on textarea at bounding box center [981, 507] width 193 height 18
paste textarea "**********"
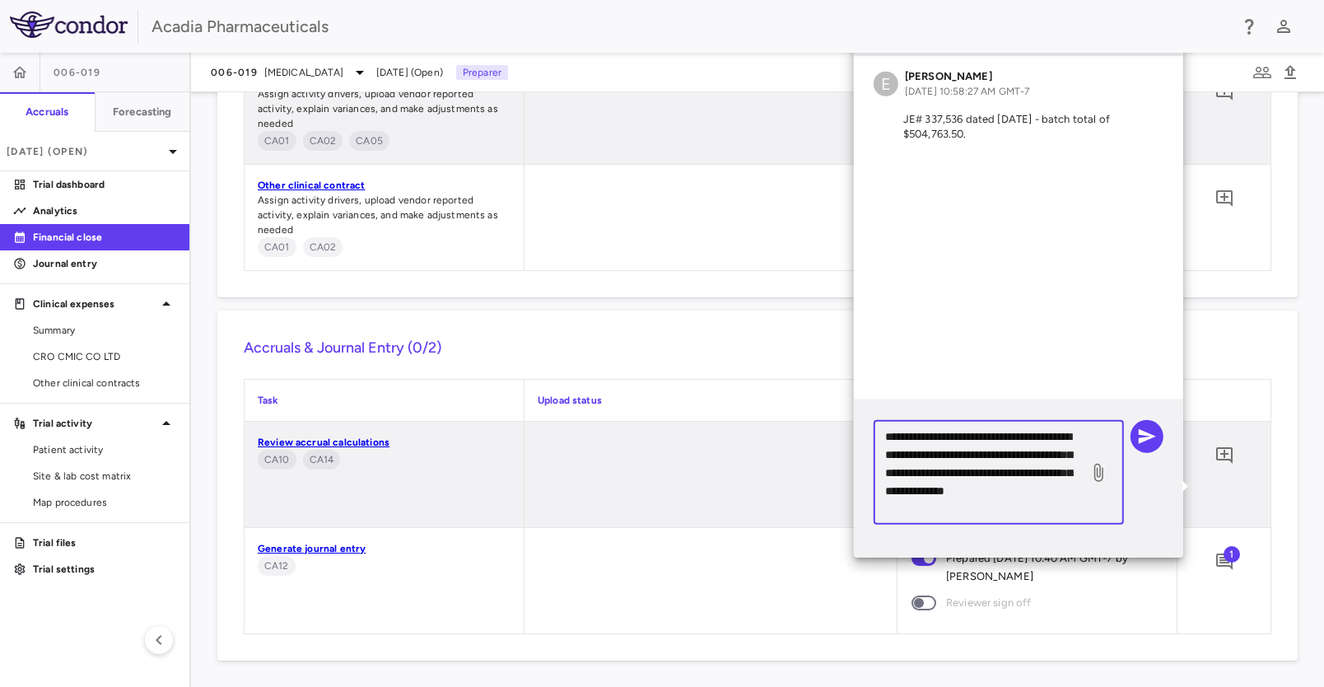
click at [916, 457] on textarea "**********" at bounding box center [981, 472] width 193 height 91
type textarea "**********"
click at [1150, 434] on icon "button" at bounding box center [1147, 436] width 17 height 15
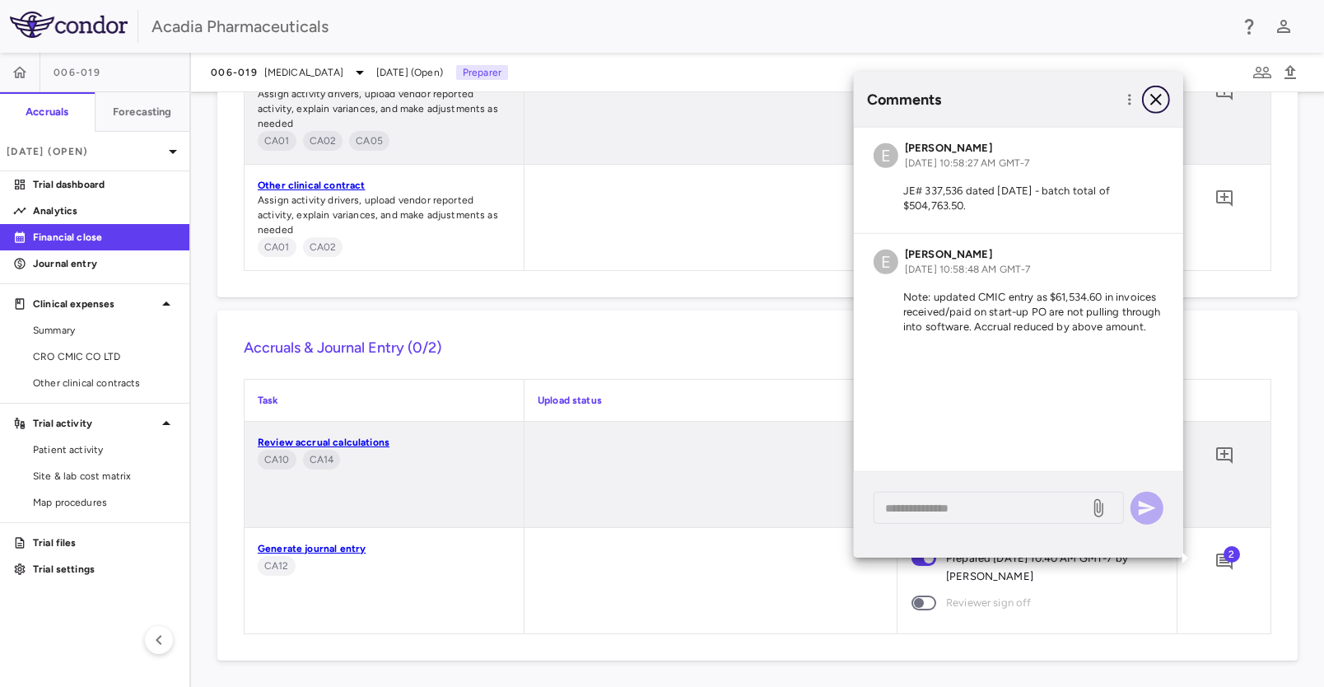
click at [1153, 95] on icon "button" at bounding box center [1156, 100] width 20 height 20
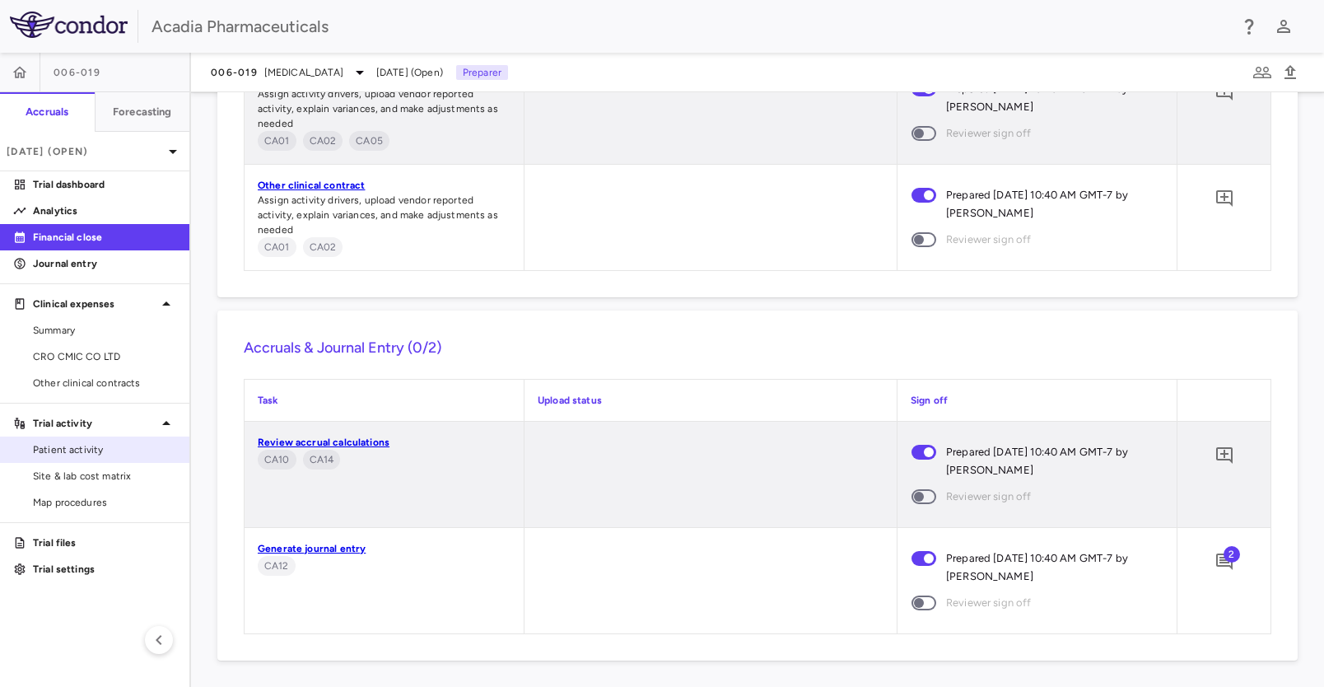
click at [59, 455] on span "Patient activity" at bounding box center [104, 449] width 143 height 15
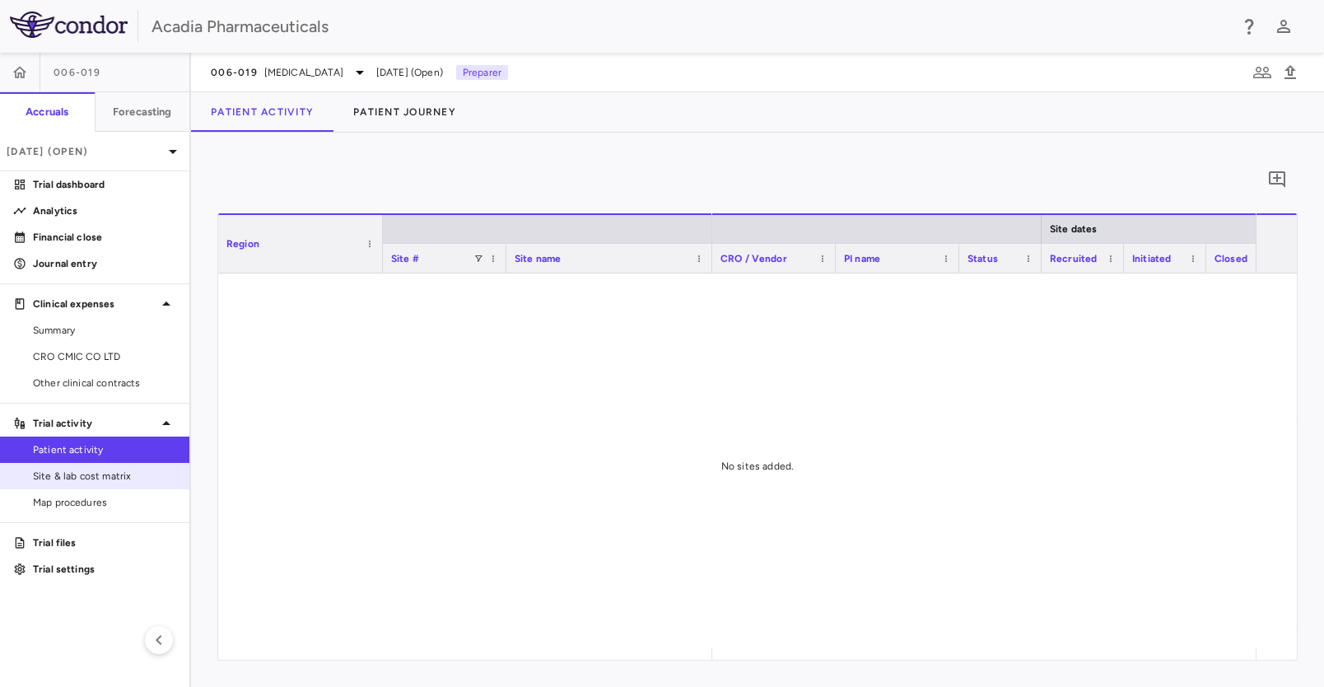
click at [98, 472] on span "Site & lab cost matrix" at bounding box center [104, 476] width 143 height 15
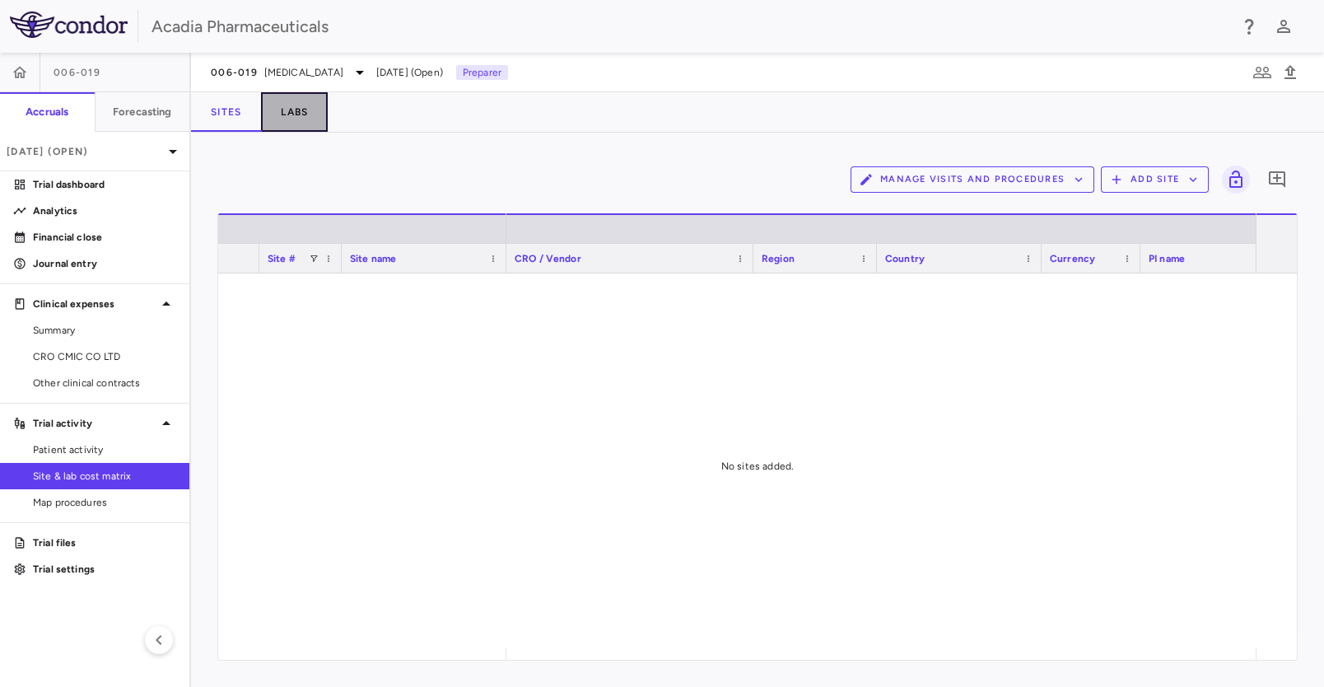
click at [306, 112] on button "Labs" at bounding box center [294, 112] width 67 height 40
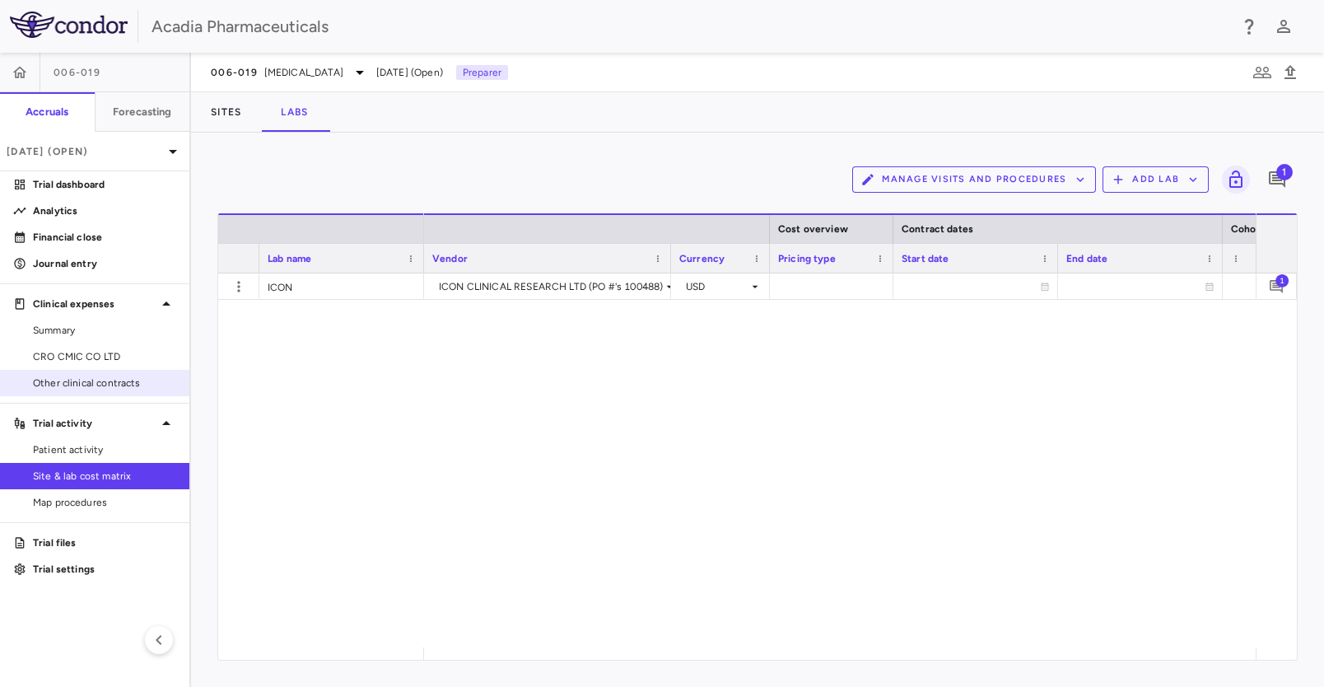
click at [96, 393] on link "Other clinical contracts" at bounding box center [94, 383] width 189 height 25
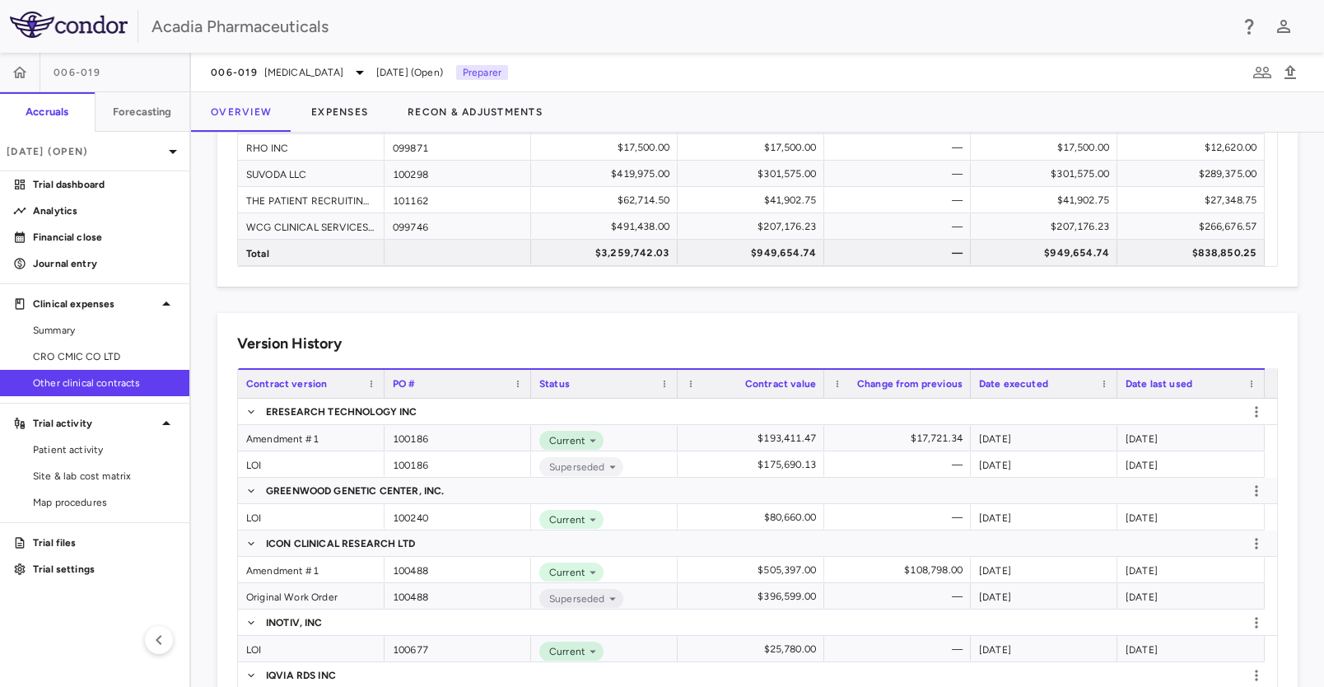
scroll to position [548, 0]
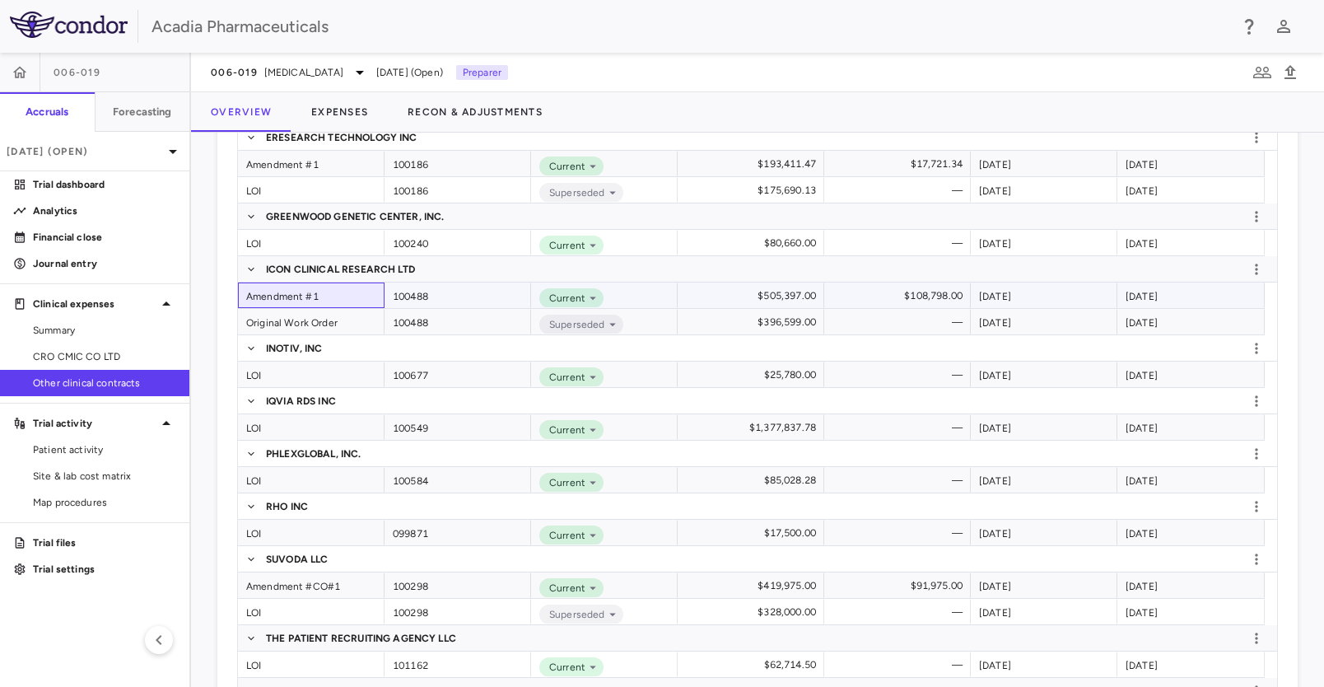
click at [306, 297] on div "Amendment #1" at bounding box center [311, 295] width 147 height 26
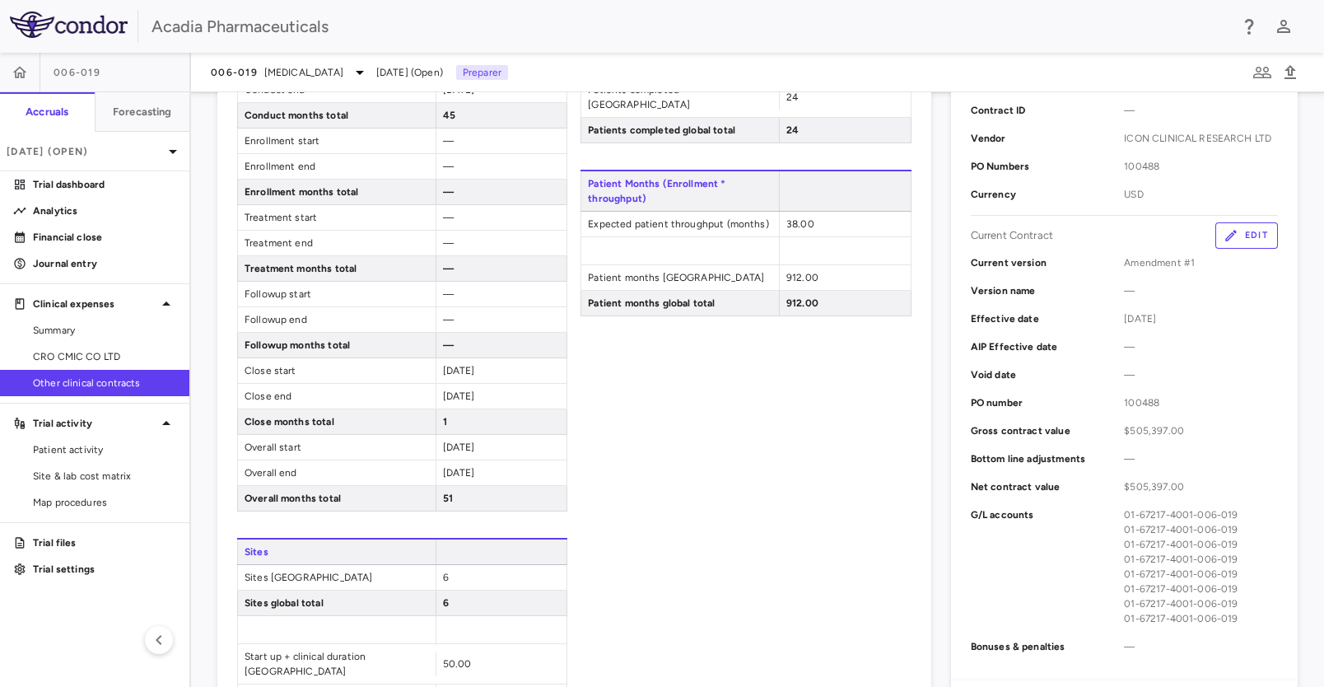
scroll to position [274, 0]
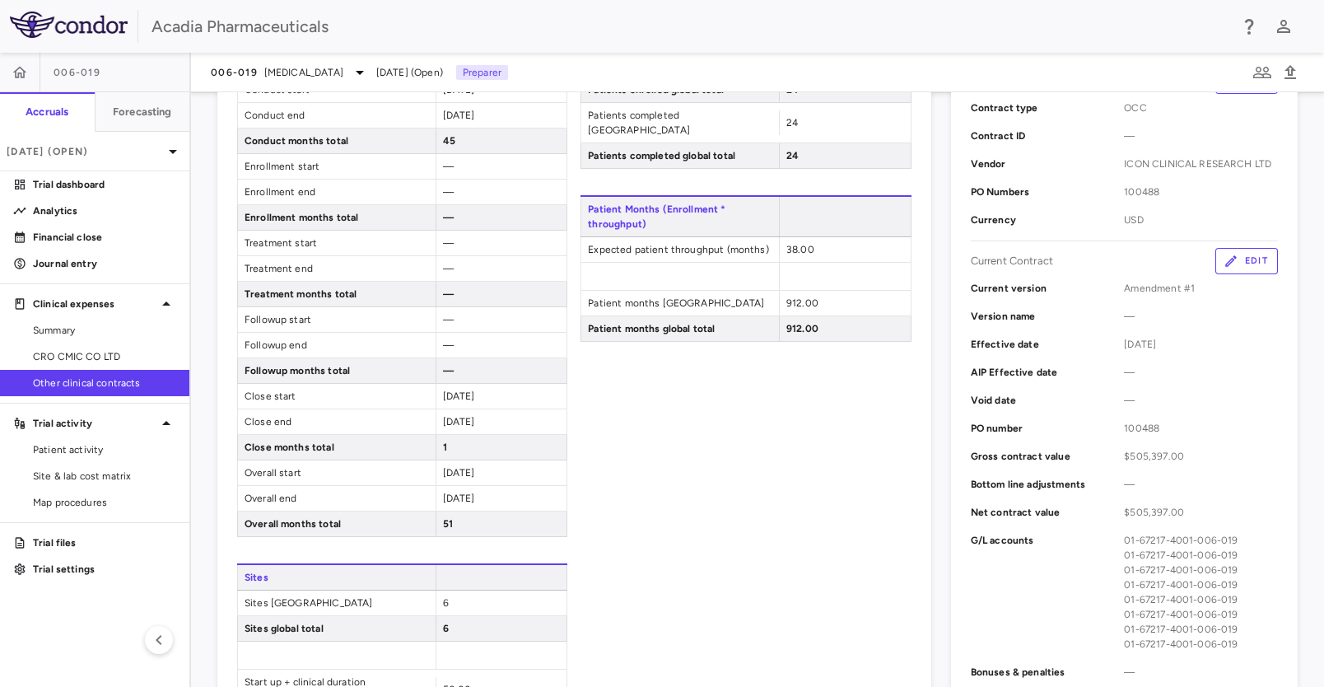
click at [1224, 256] on icon "button" at bounding box center [1231, 261] width 15 height 15
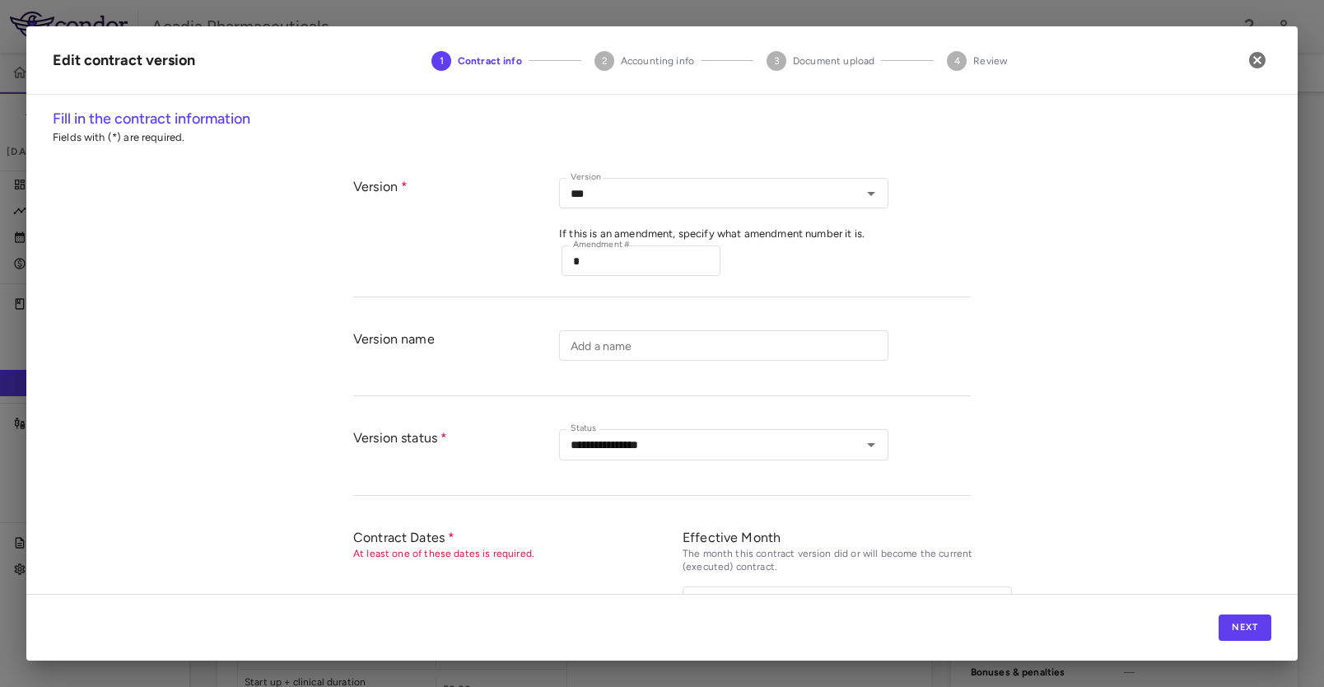
type input "*********"
type input "******"
click at [808, 58] on div "3 Document upload" at bounding box center [817, 60] width 128 height 22
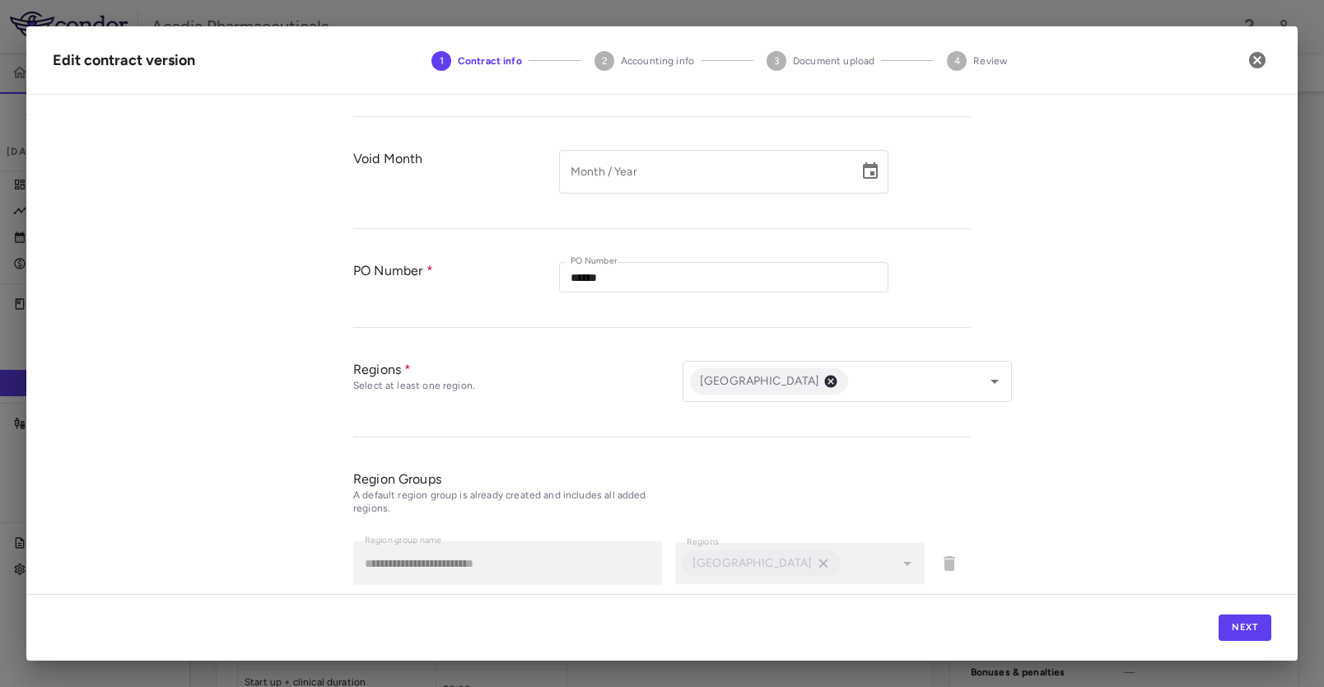
scroll to position [618, 0]
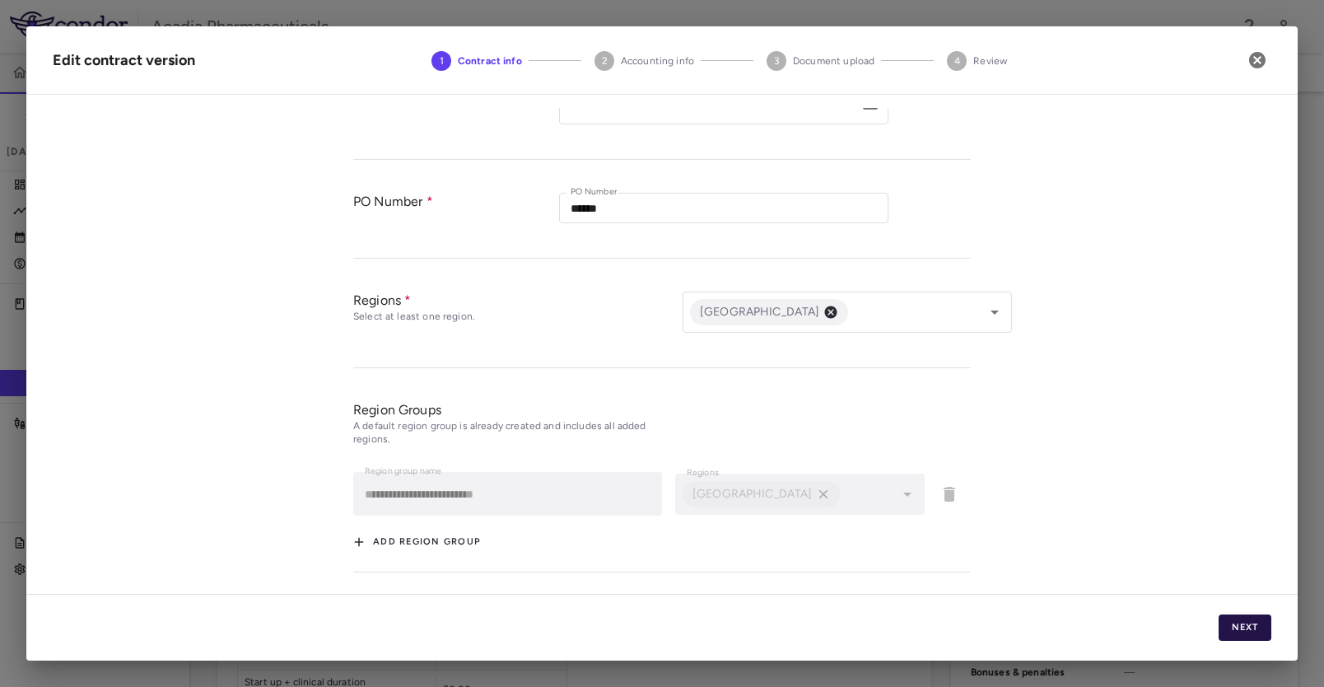
click at [1255, 629] on button "Next" at bounding box center [1245, 627] width 53 height 26
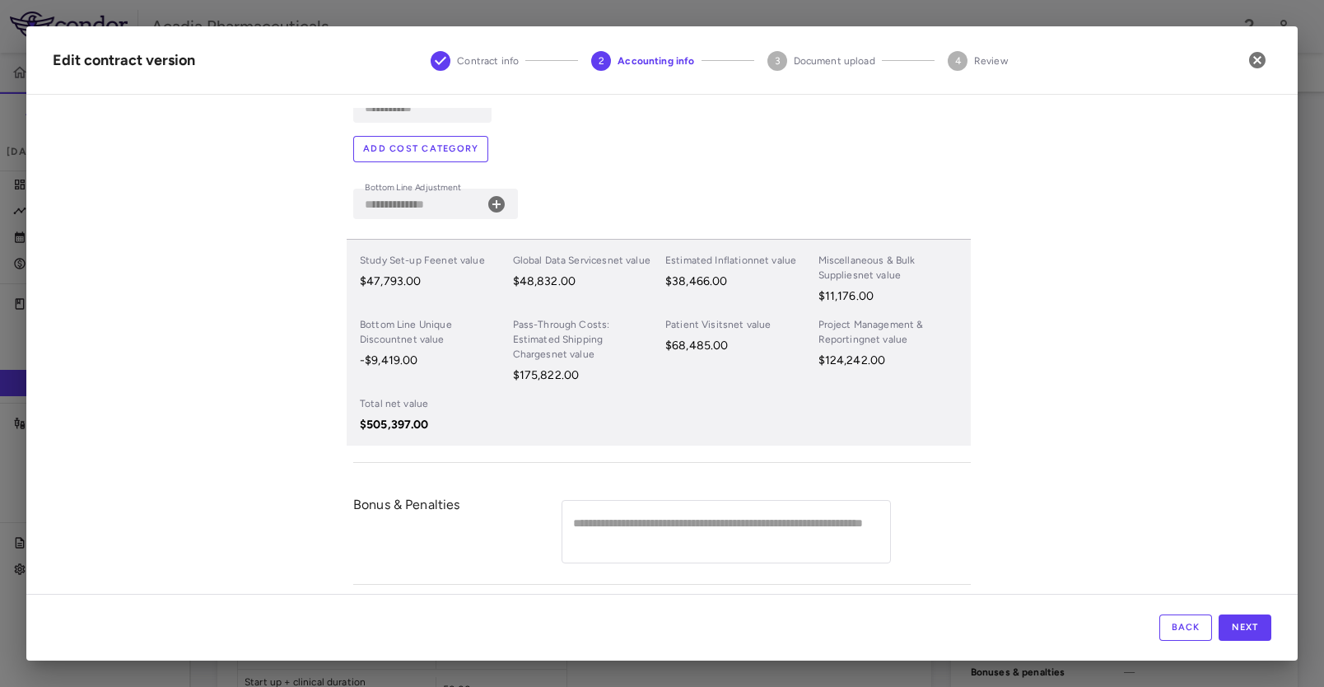
scroll to position [584, 0]
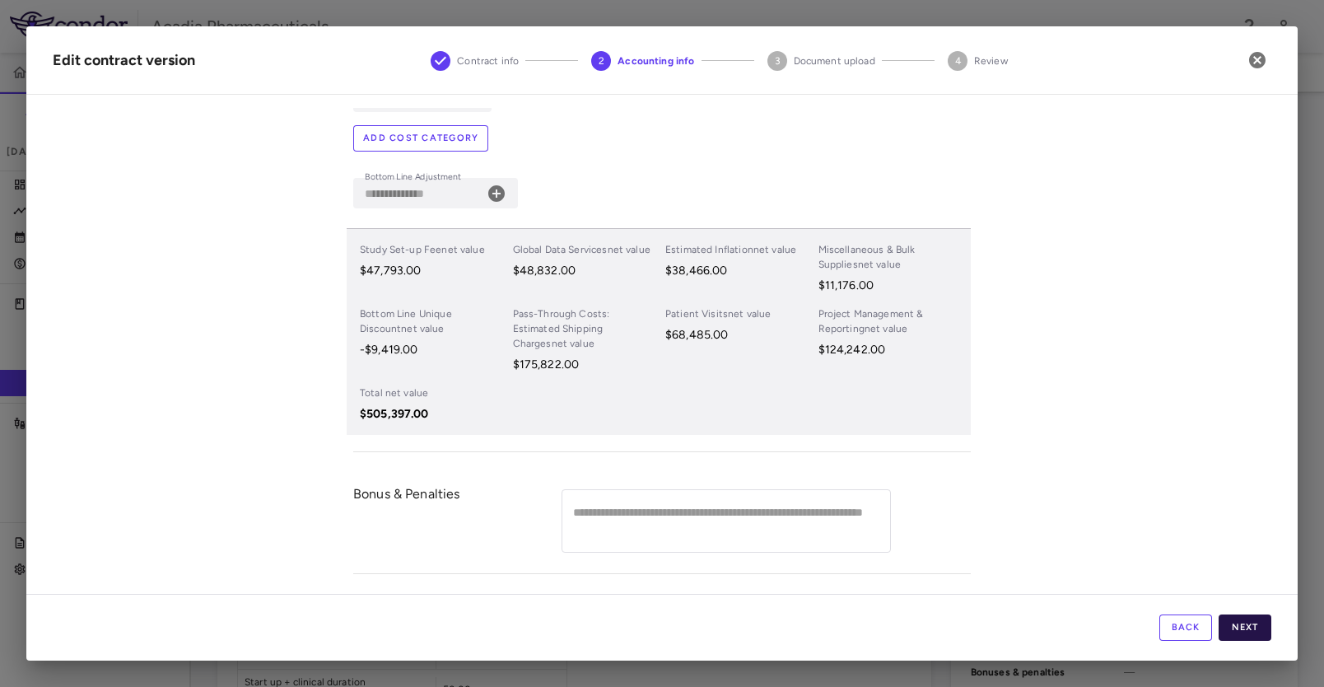
click at [1240, 628] on button "Next" at bounding box center [1245, 627] width 53 height 26
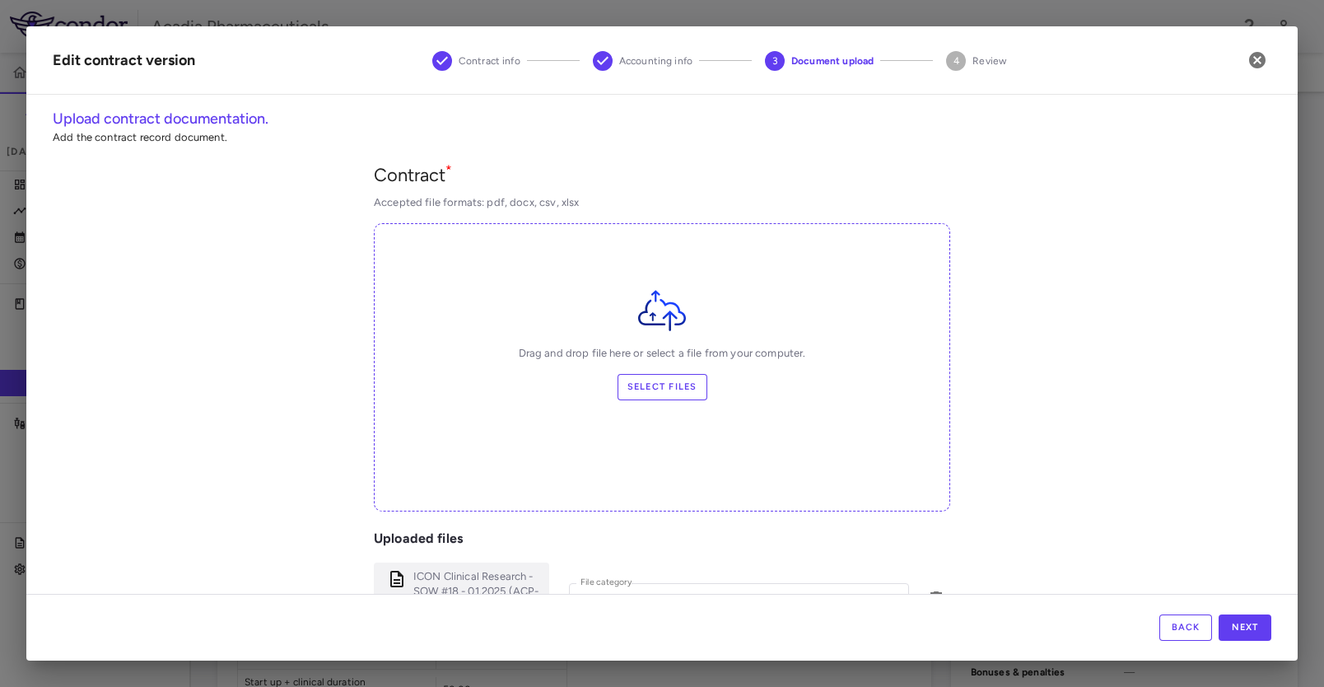
scroll to position [137, 0]
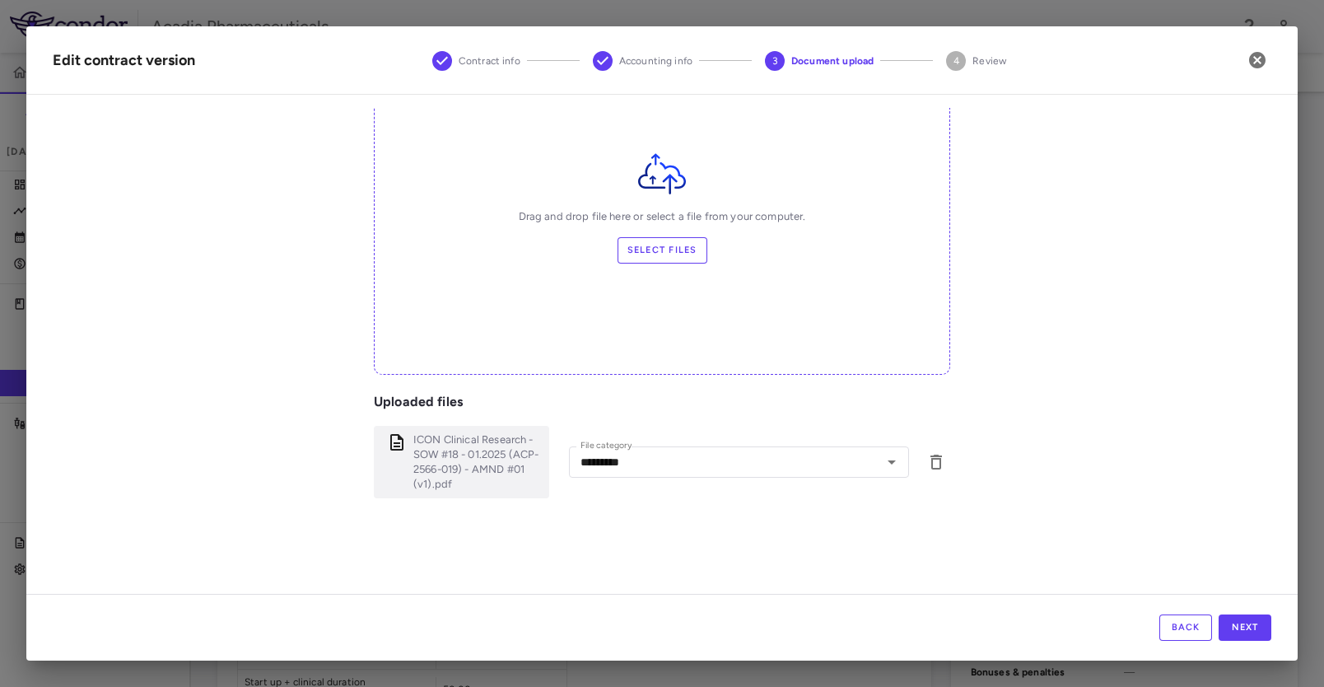
click at [672, 259] on label "Select files" at bounding box center [663, 250] width 90 height 26
click at [0, 0] on input "Select files" at bounding box center [0, 0] width 0 height 0
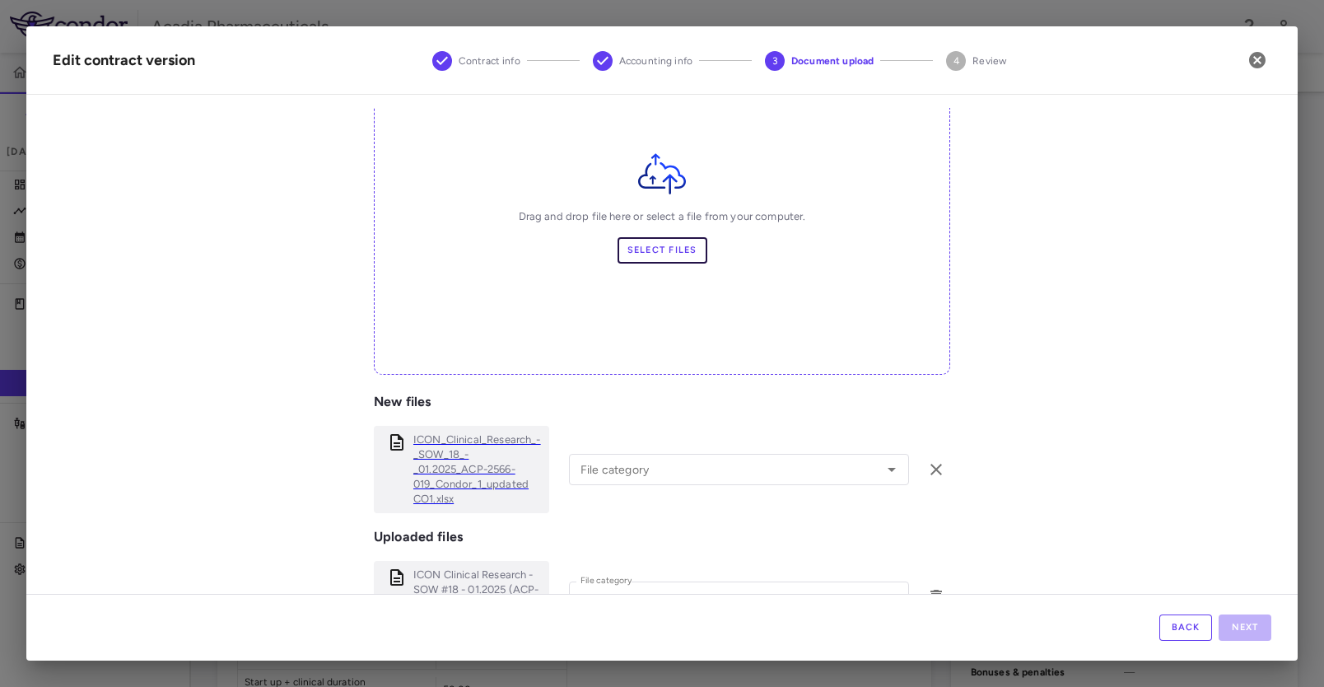
scroll to position [274, 0]
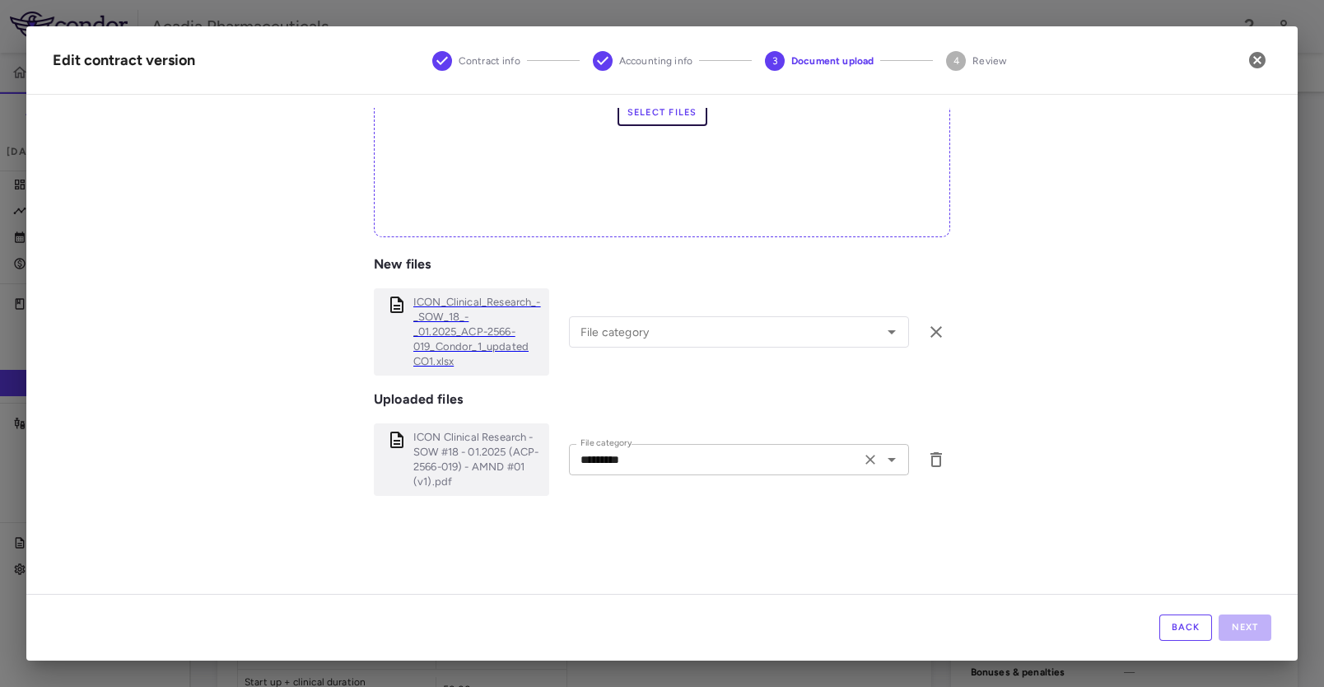
click at [882, 461] on icon "Open" at bounding box center [892, 460] width 20 height 20
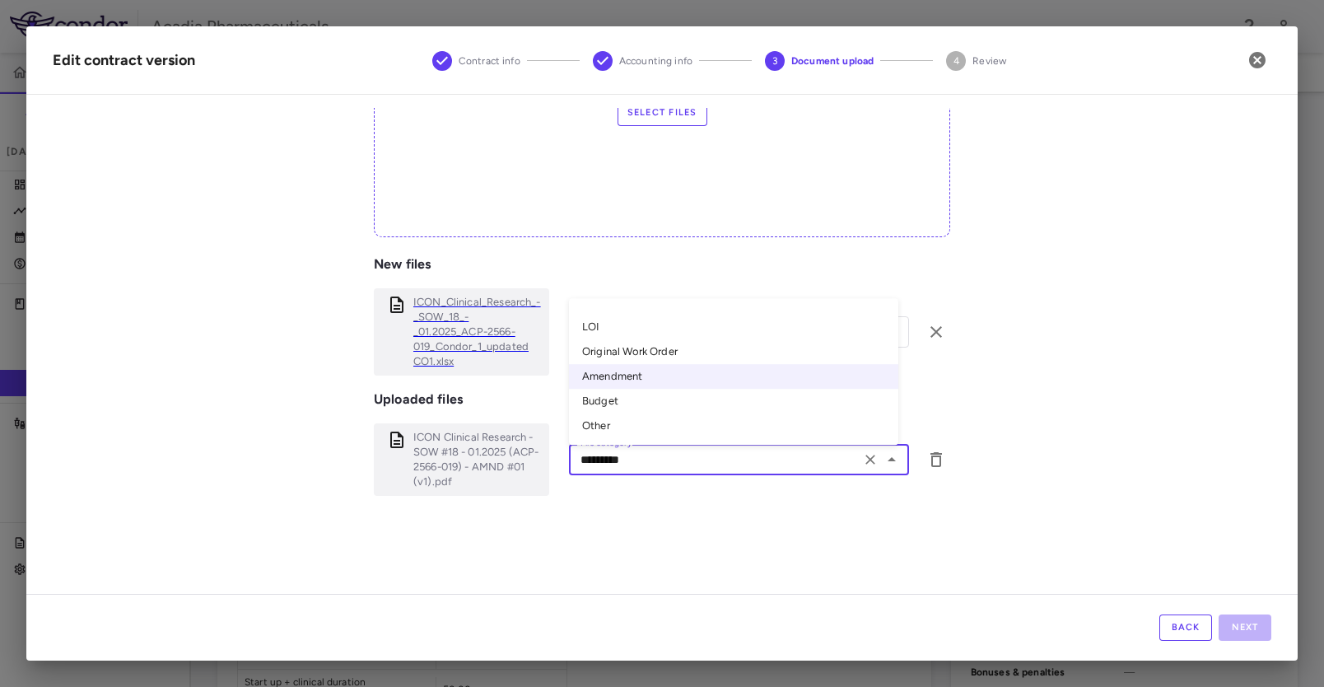
click at [605, 419] on li "Other" at bounding box center [733, 425] width 329 height 25
type input "*****"
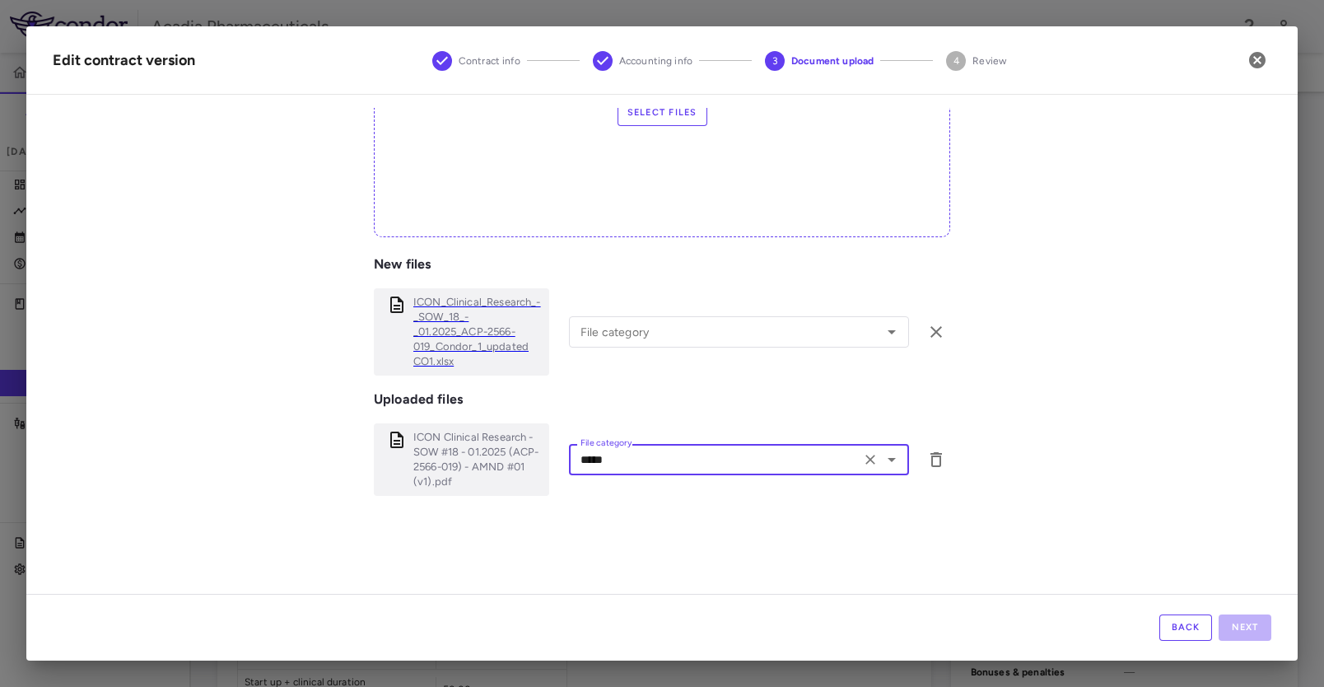
scroll to position [281, 0]
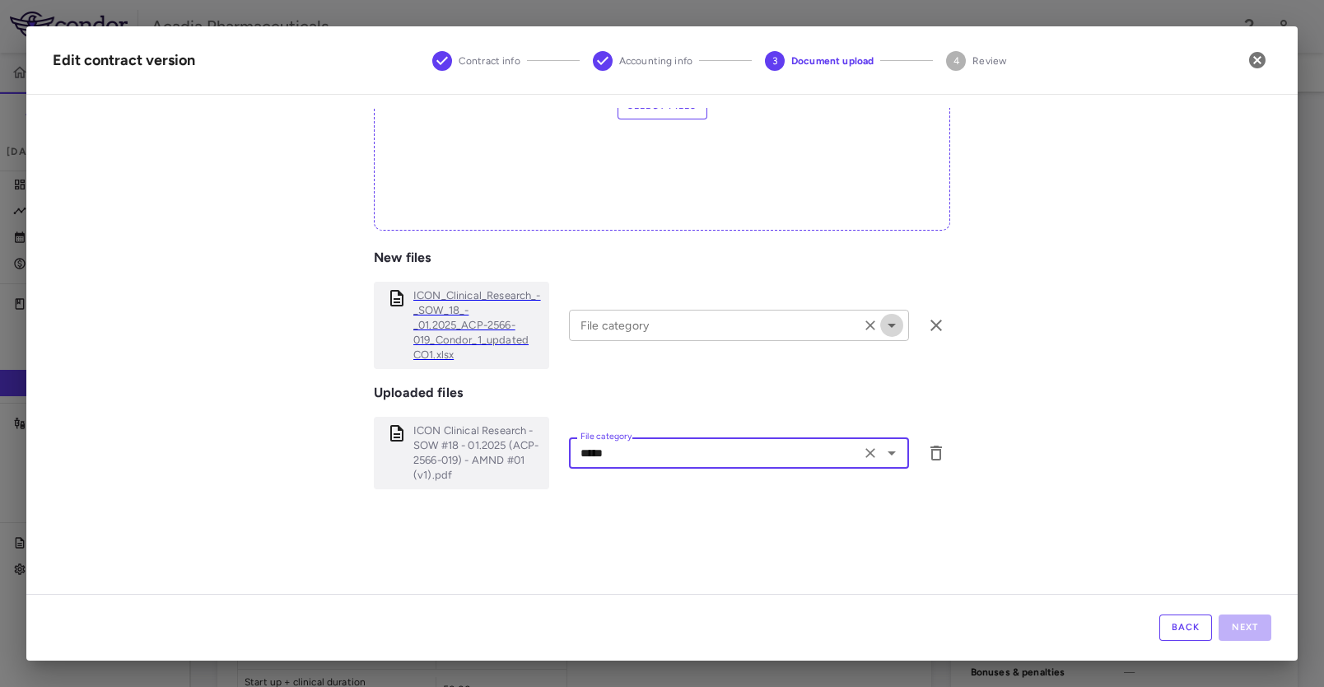
click at [882, 329] on icon "Open" at bounding box center [892, 325] width 20 height 20
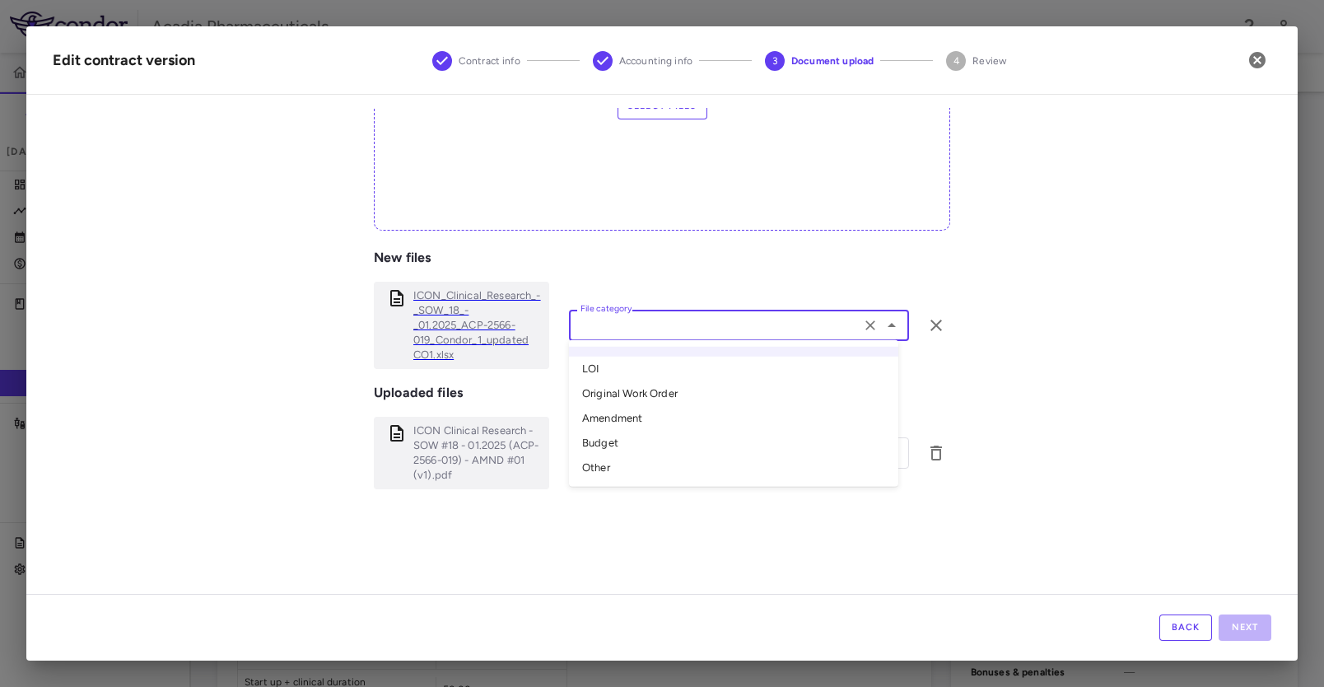
click at [621, 417] on li "Amendment" at bounding box center [733, 418] width 329 height 25
type input "*********"
click at [1245, 627] on button "Next" at bounding box center [1245, 627] width 53 height 26
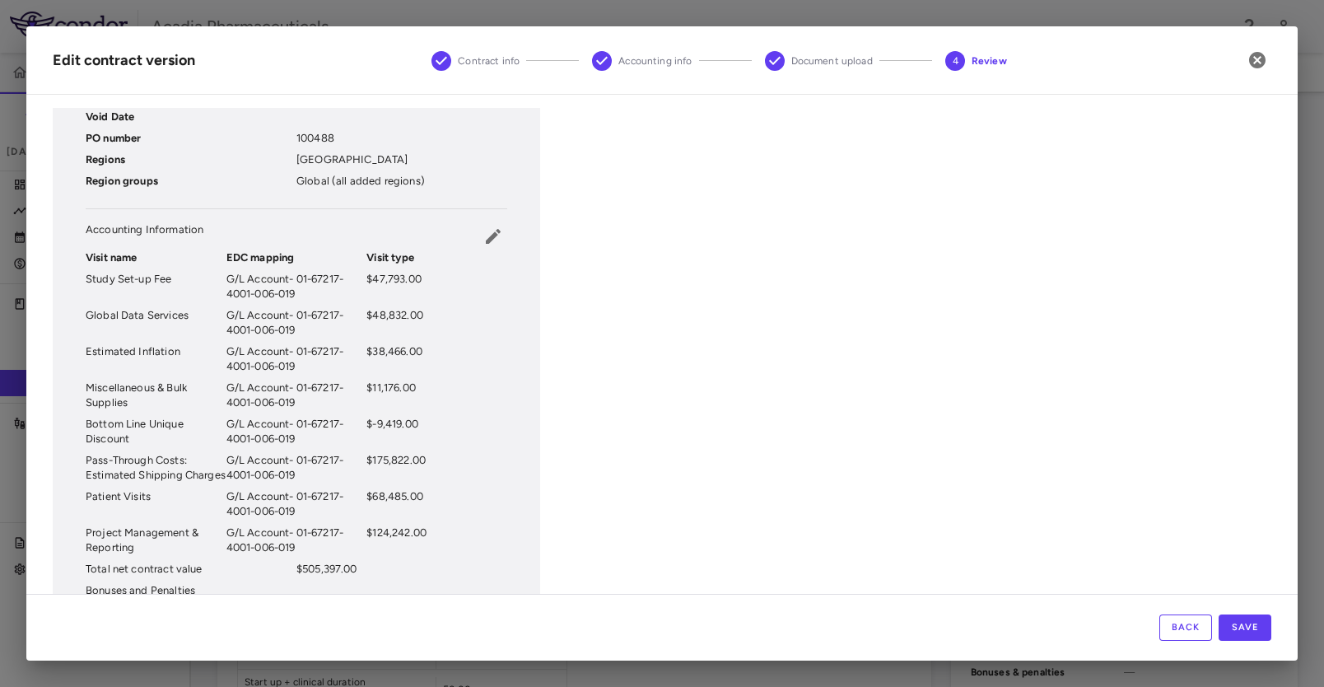
scroll to position [469, 0]
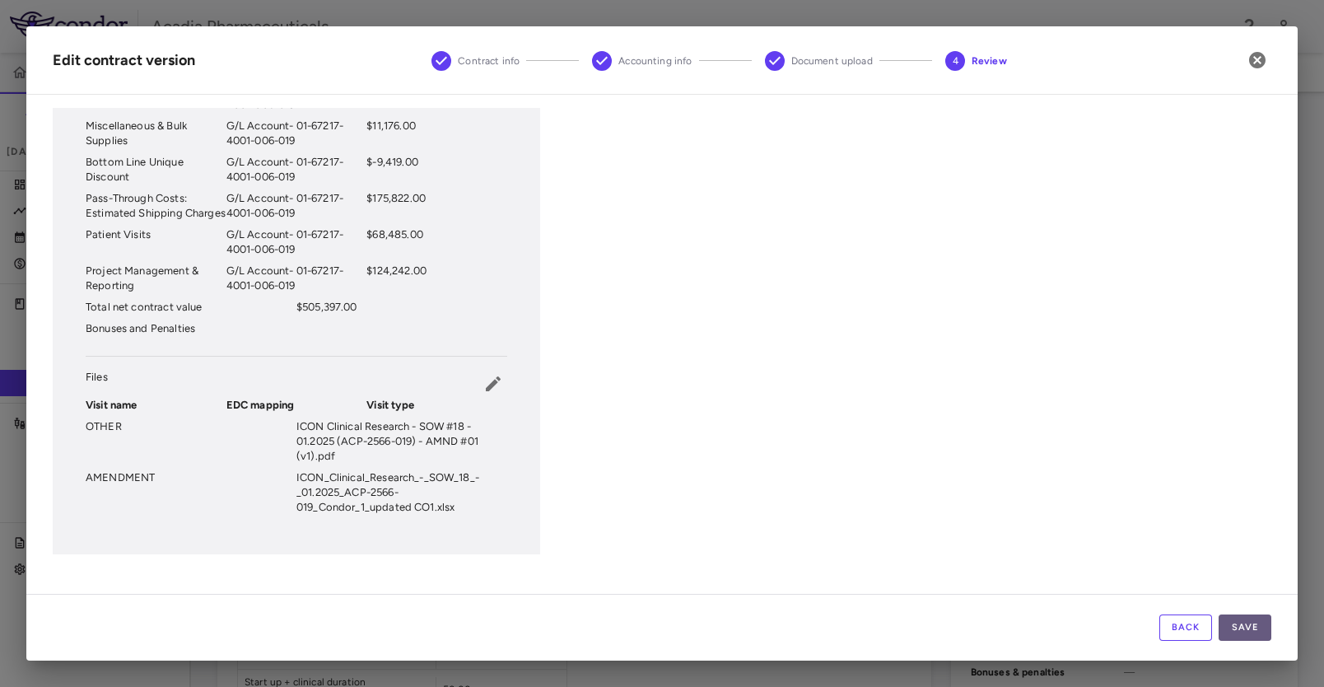
click at [1248, 633] on button "Save" at bounding box center [1245, 627] width 53 height 26
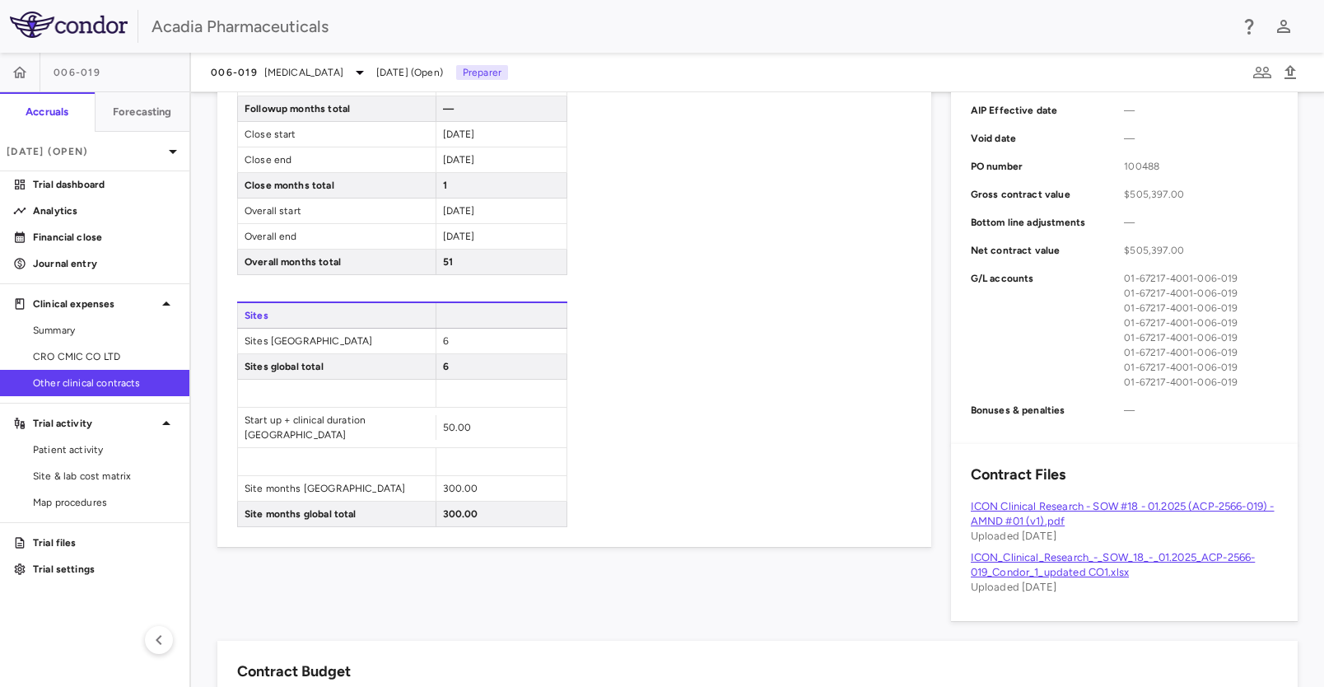
scroll to position [0, 0]
